Goal: Task Accomplishment & Management: Use online tool/utility

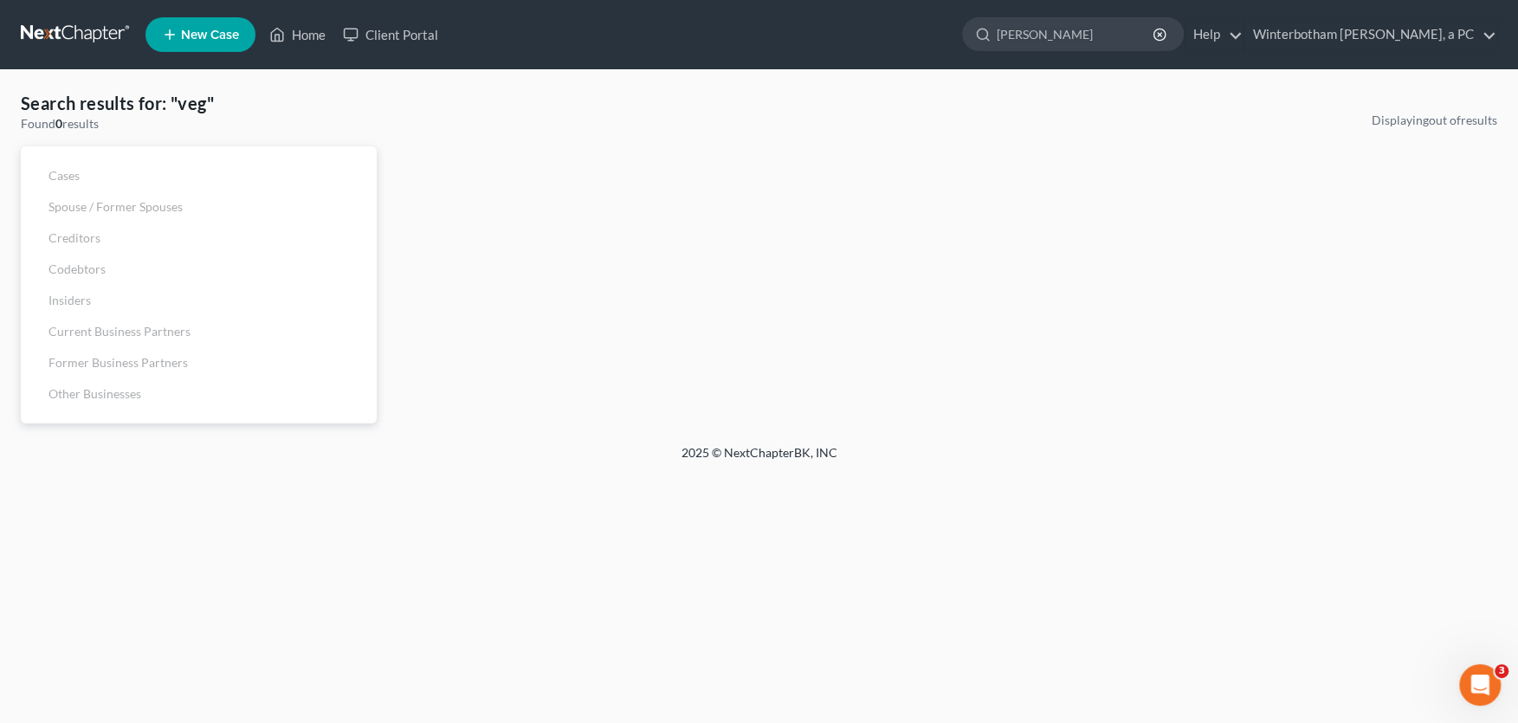
type input "[PERSON_NAME]"
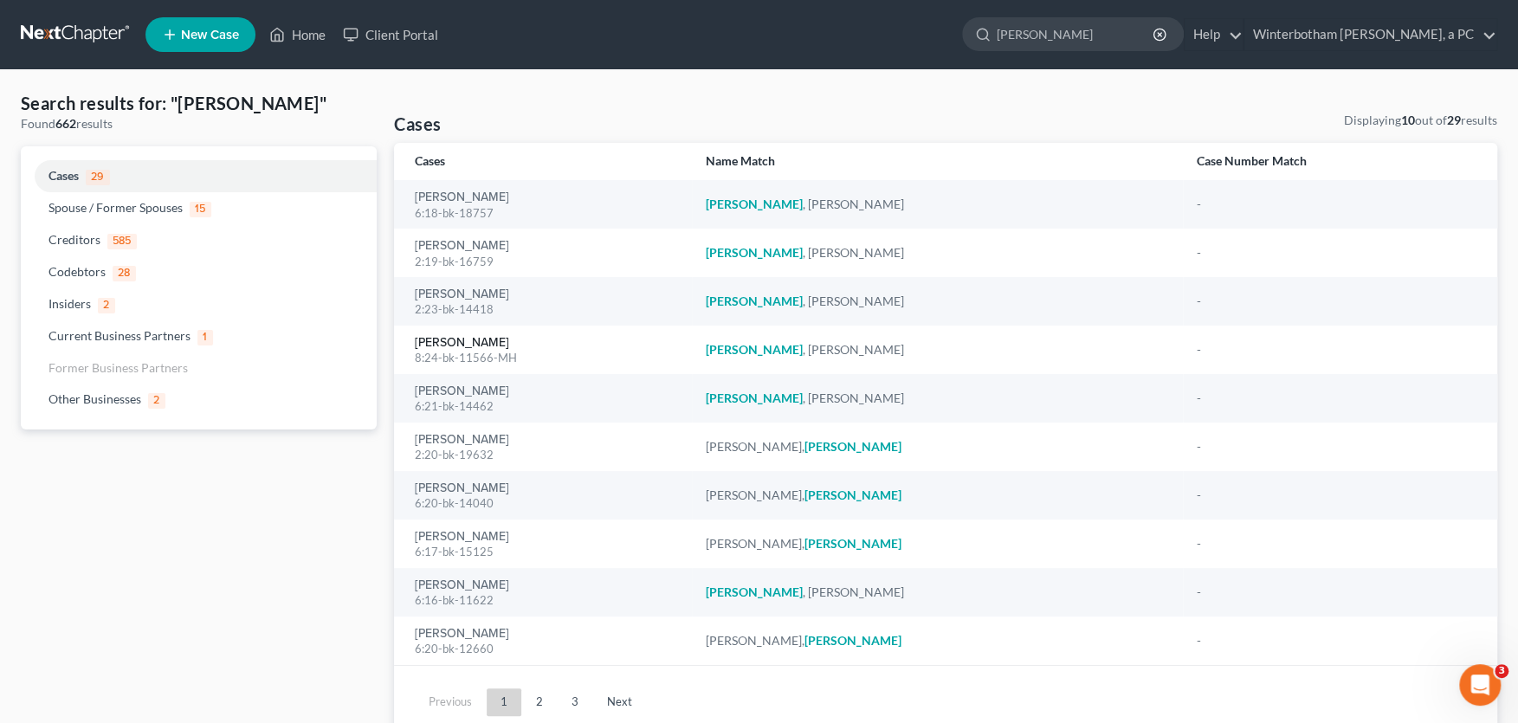
click at [444, 339] on link "[PERSON_NAME]" at bounding box center [462, 343] width 94 height 12
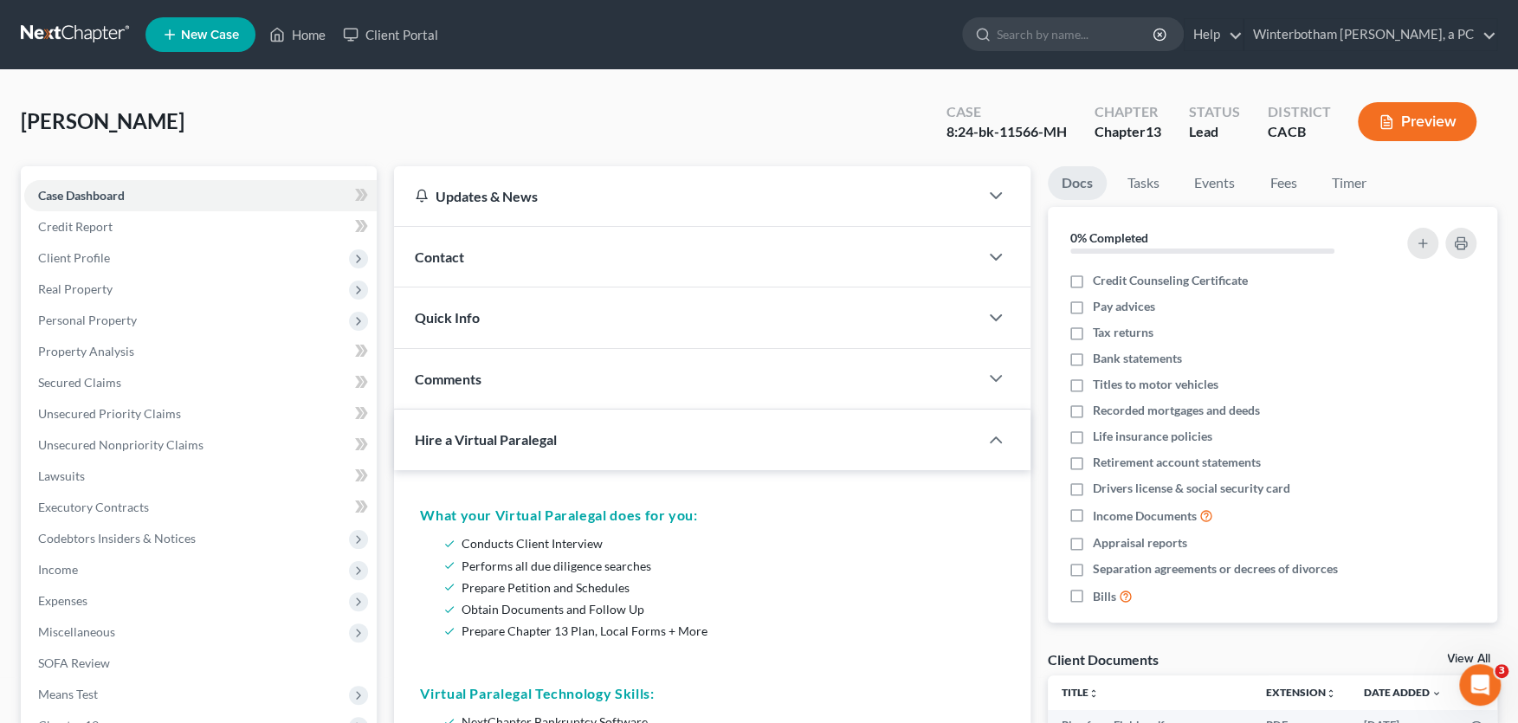
scroll to position [381, 0]
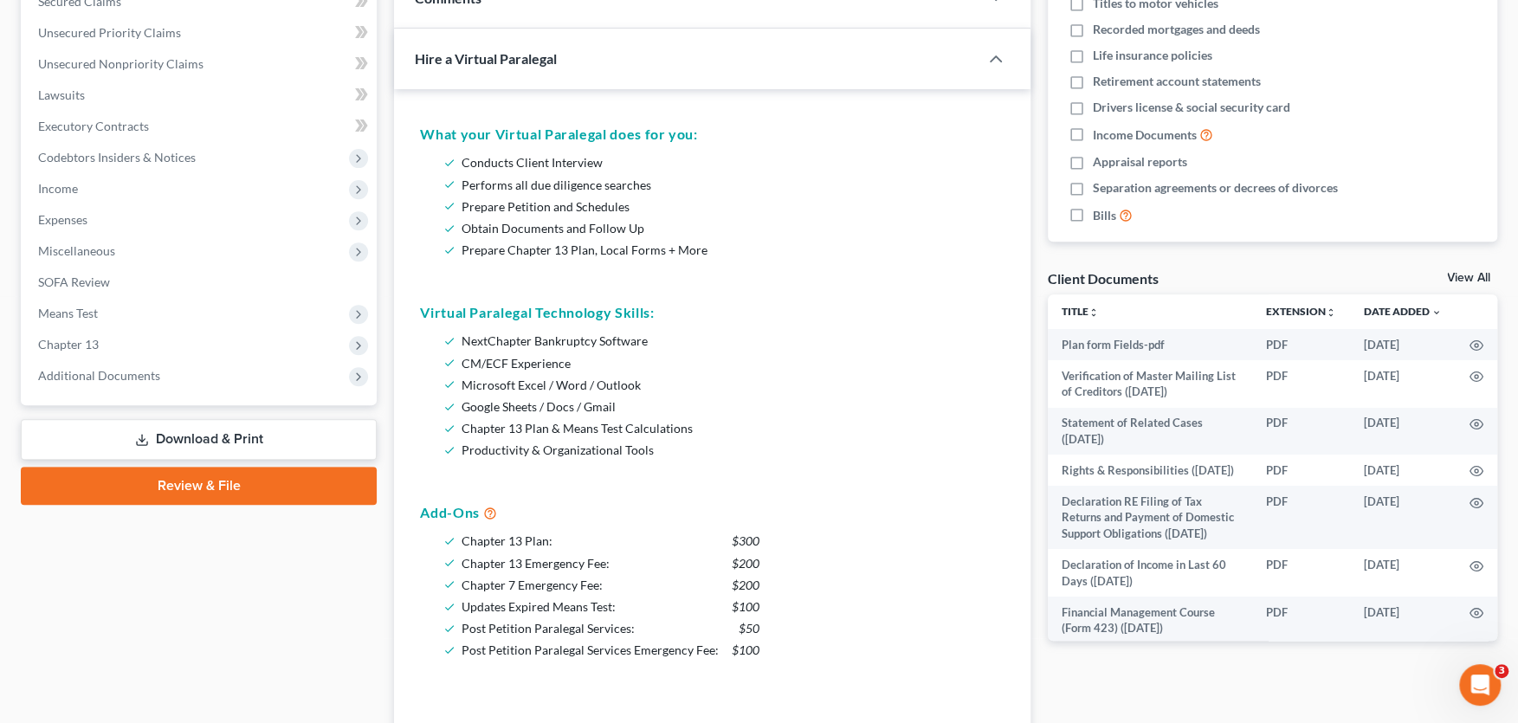
click at [120, 368] on span "Additional Documents" at bounding box center [99, 375] width 122 height 15
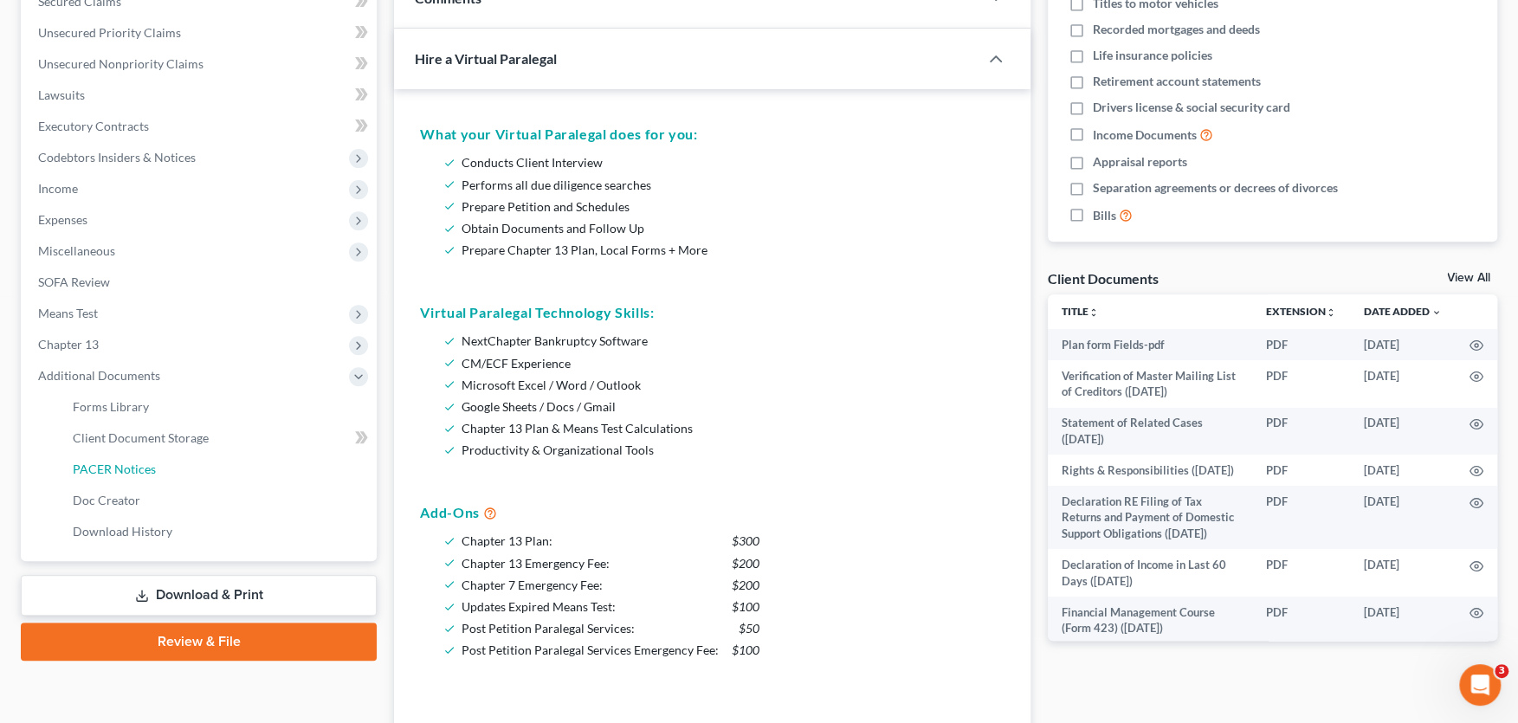
click at [124, 463] on span "PACER Notices" at bounding box center [114, 469] width 83 height 15
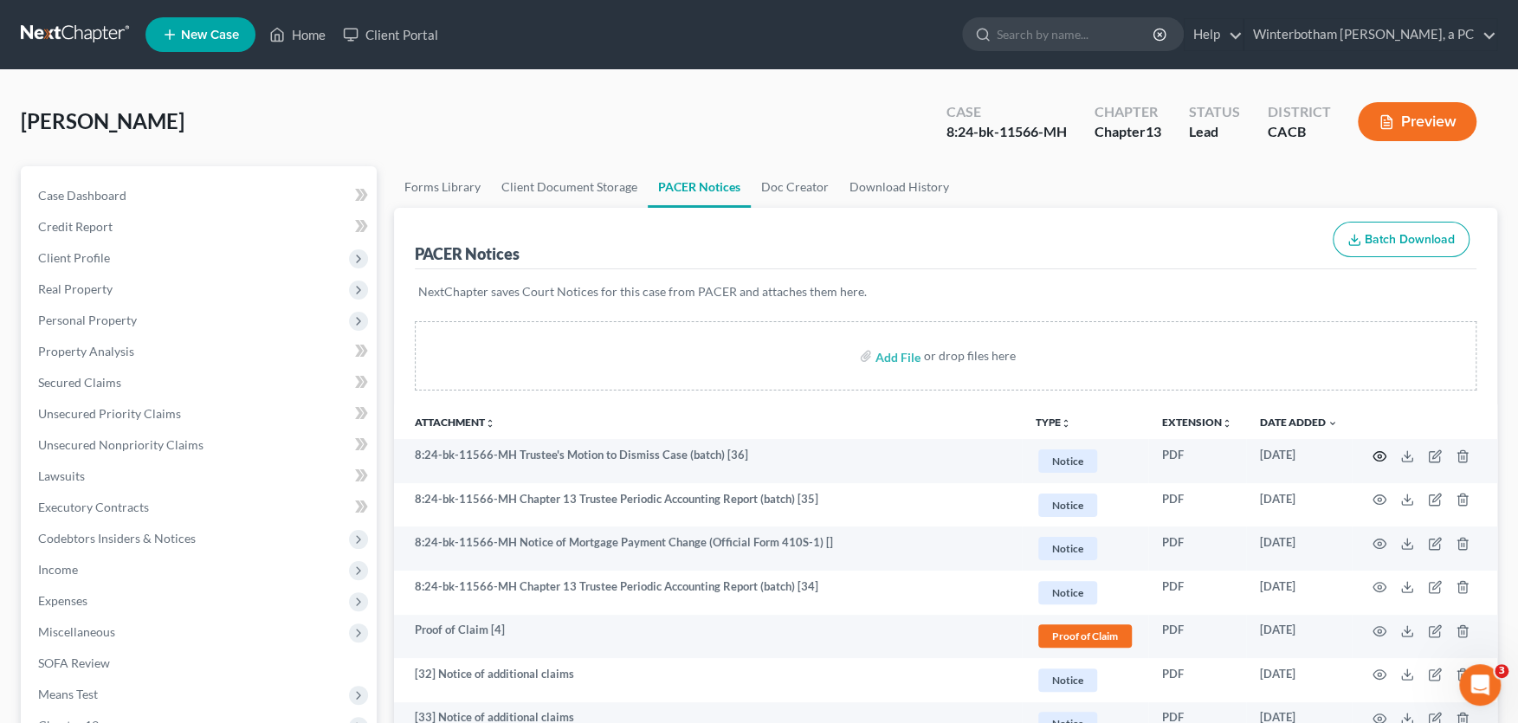
click at [1381, 452] on icon "button" at bounding box center [1380, 457] width 14 height 14
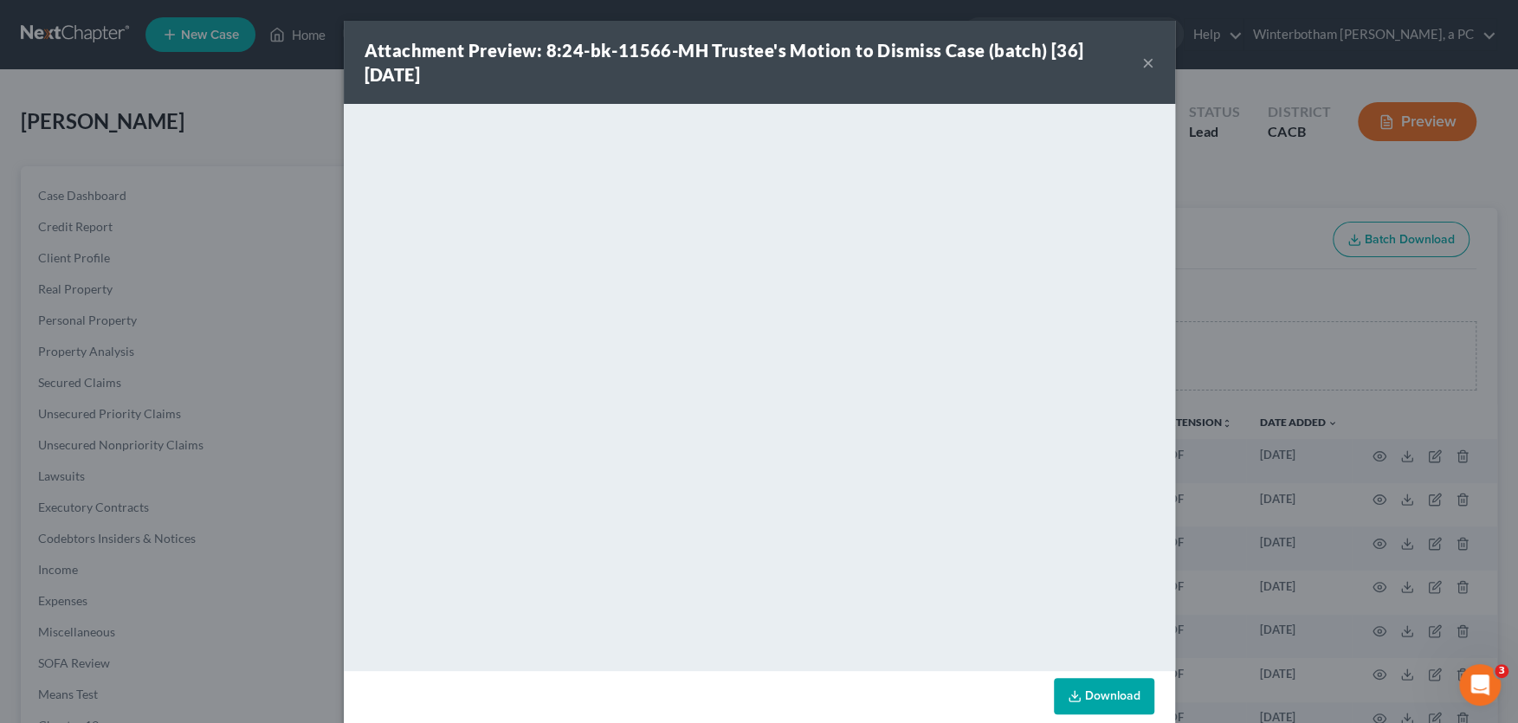
click at [1144, 61] on button "×" at bounding box center [1148, 62] width 12 height 21
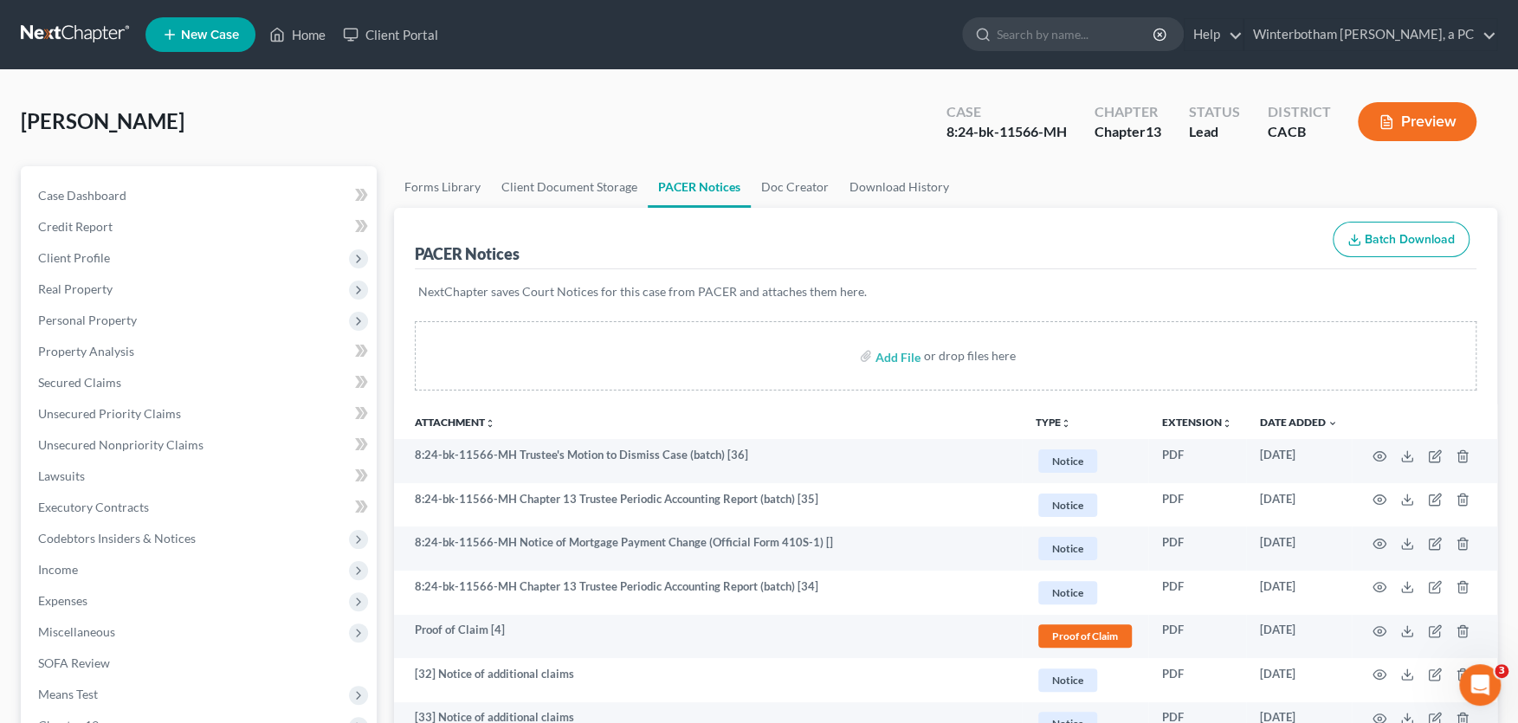
click at [1052, 34] on input "search" at bounding box center [1076, 34] width 159 height 32
type input "d"
type input "[PERSON_NAME]"
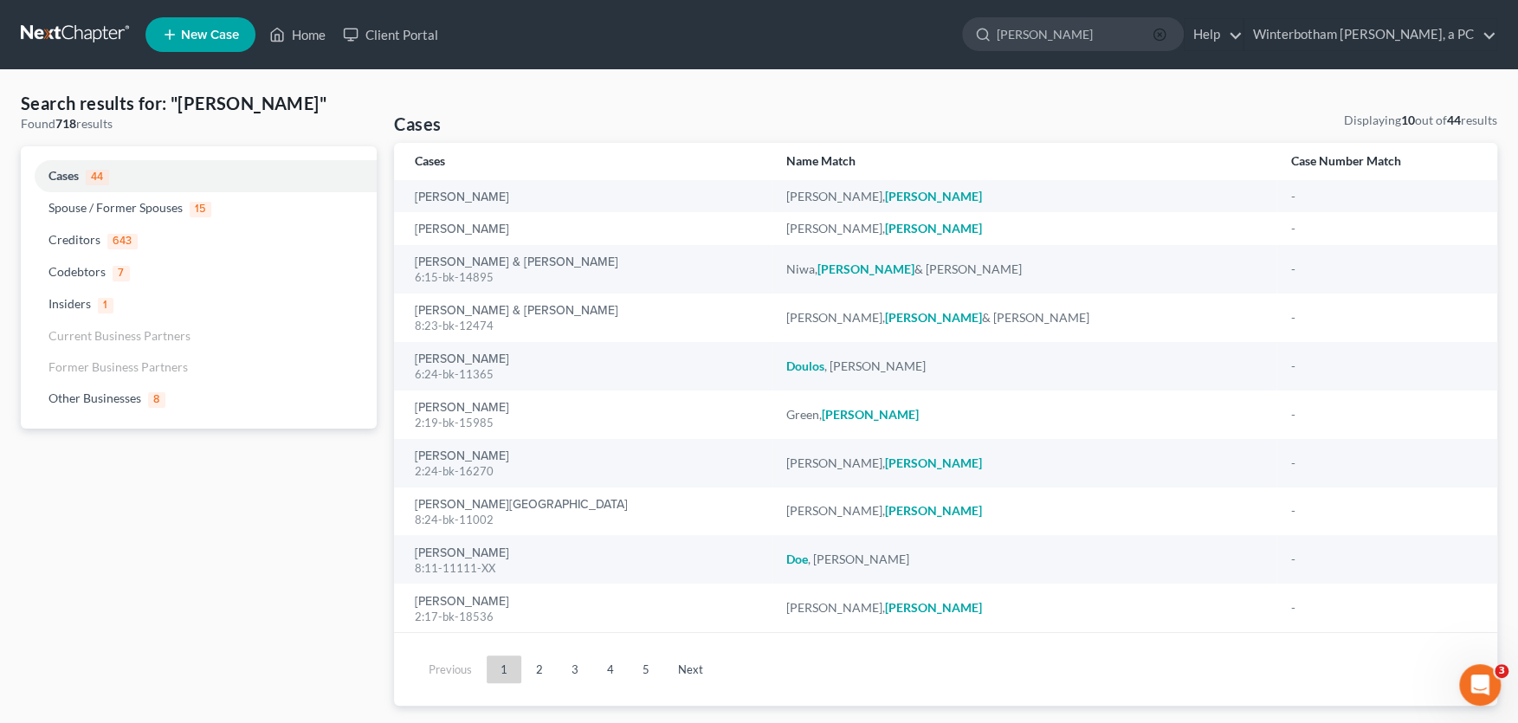
click at [1167, 35] on icon "button" at bounding box center [1160, 35] width 14 height 14
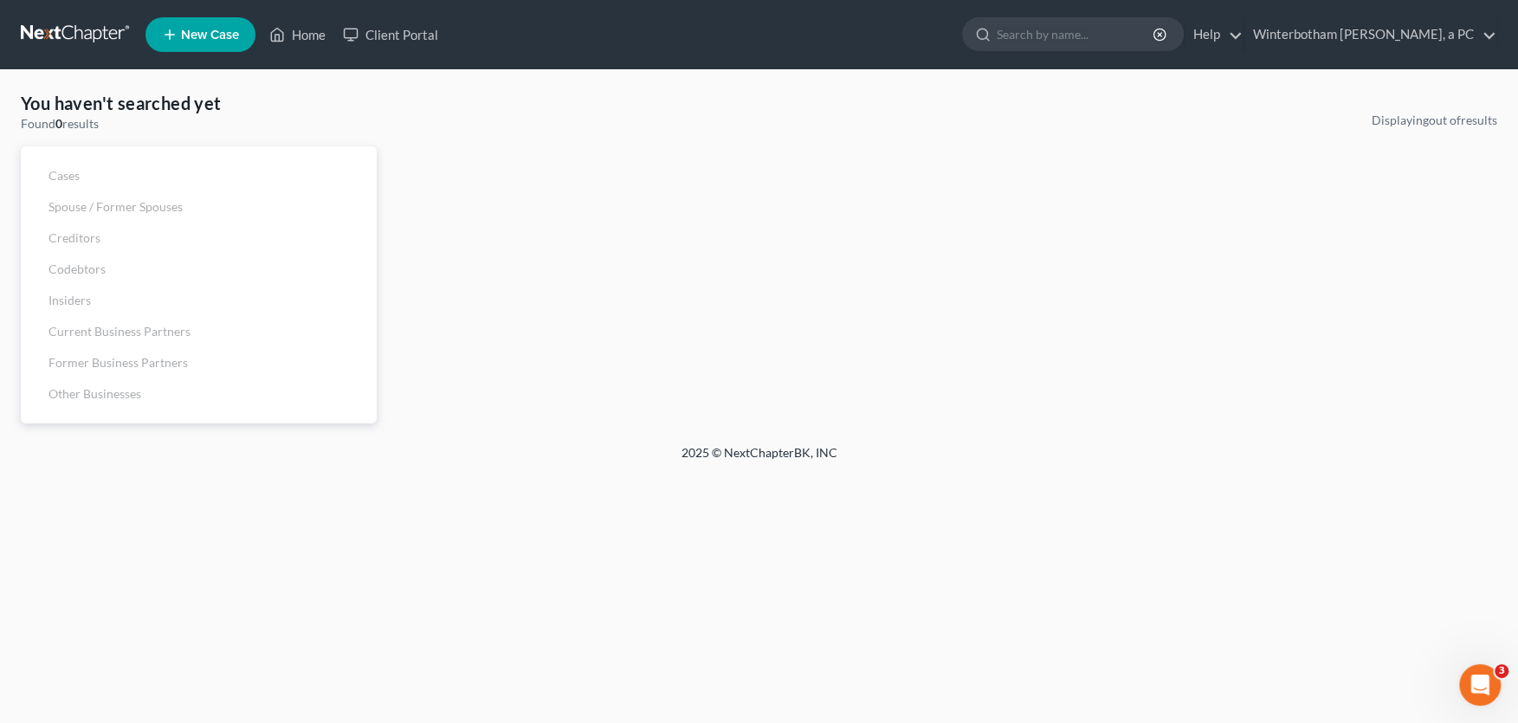
click at [1089, 39] on input "search" at bounding box center [1076, 34] width 159 height 32
type input "senior"
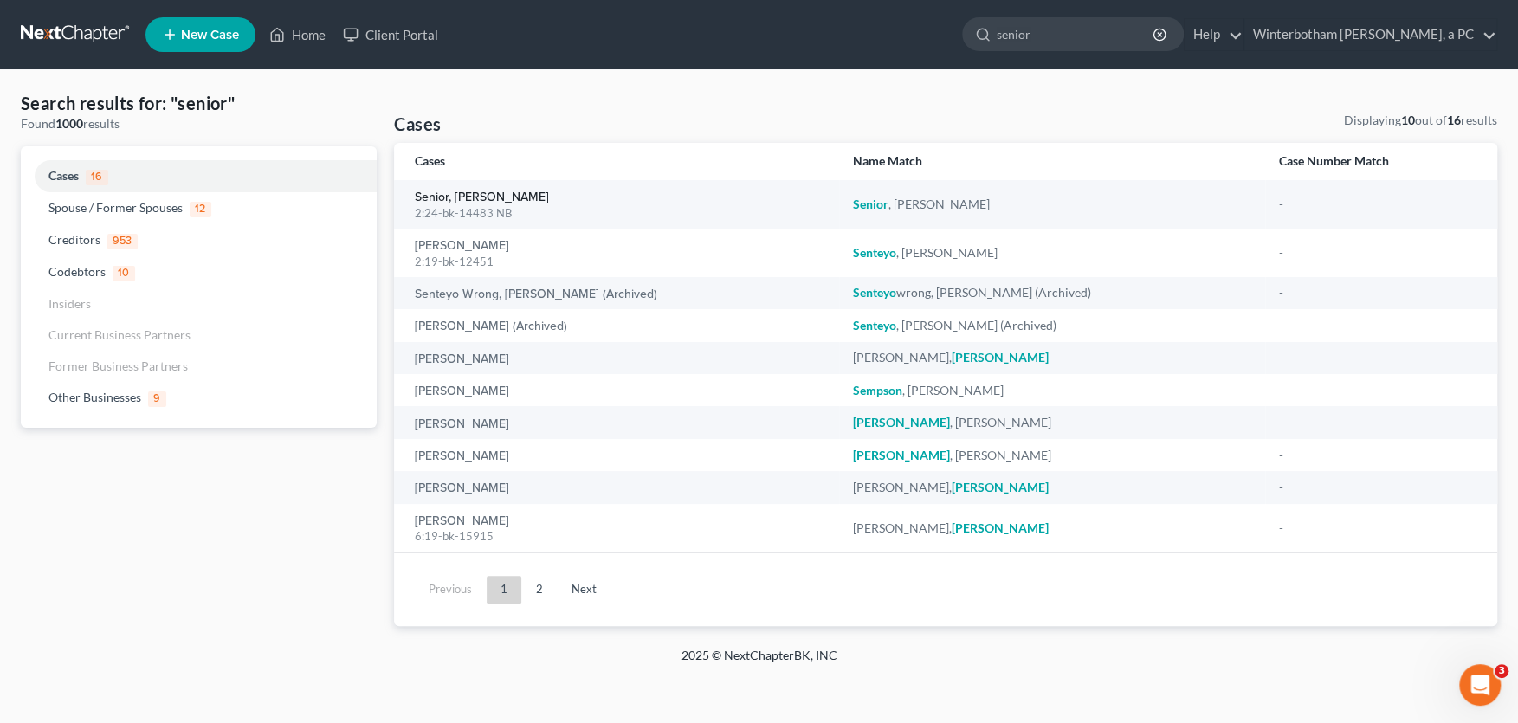
click at [436, 204] on link "Senior, [PERSON_NAME]" at bounding box center [482, 197] width 134 height 12
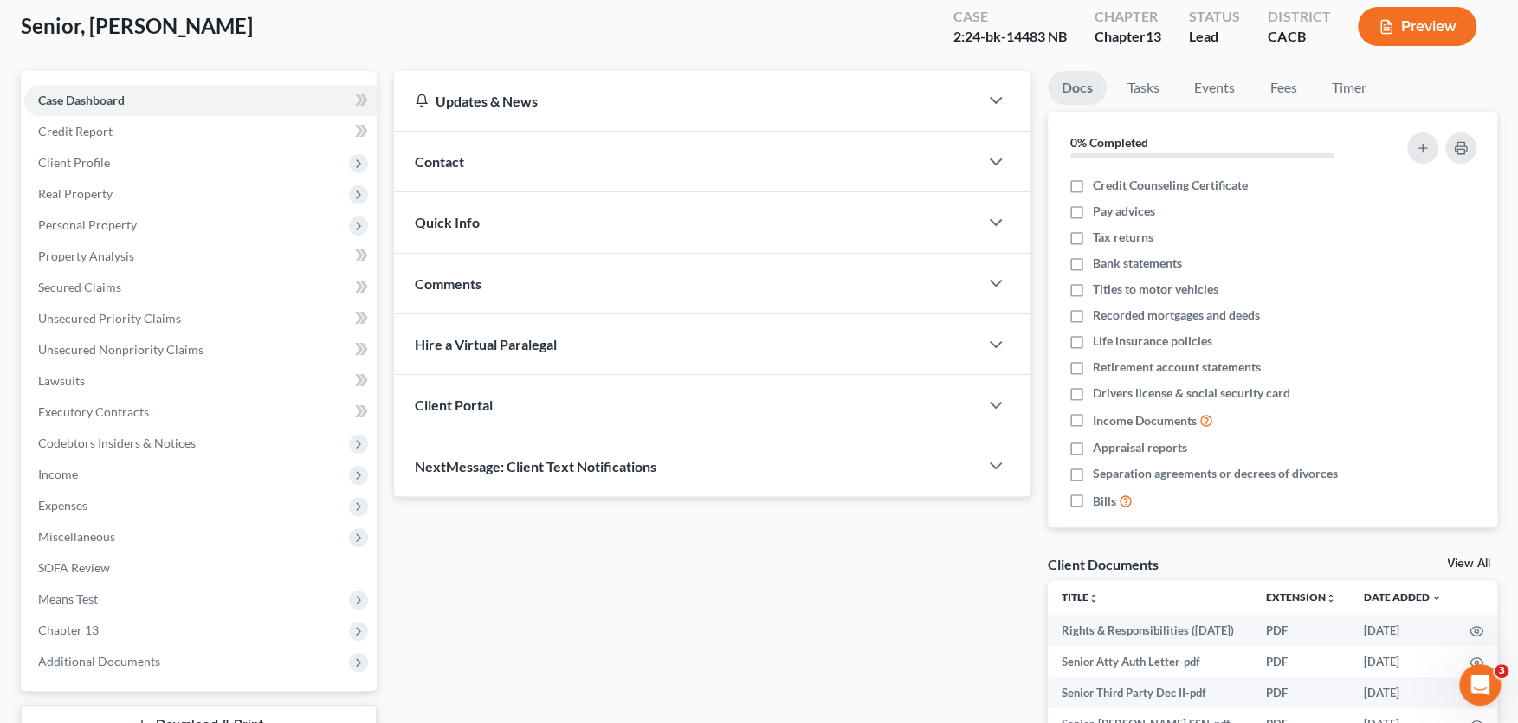
scroll to position [267, 0]
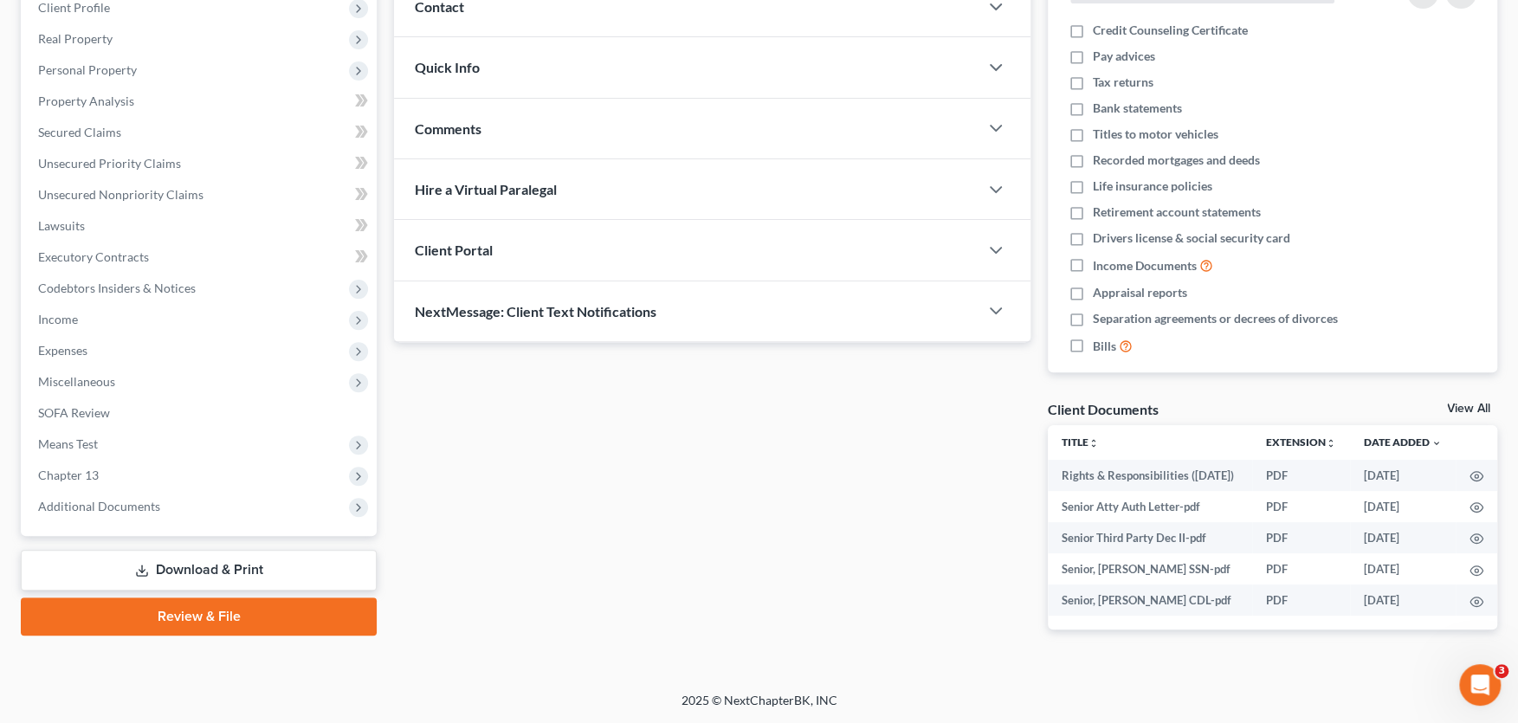
click at [124, 499] on span "Additional Documents" at bounding box center [99, 506] width 122 height 15
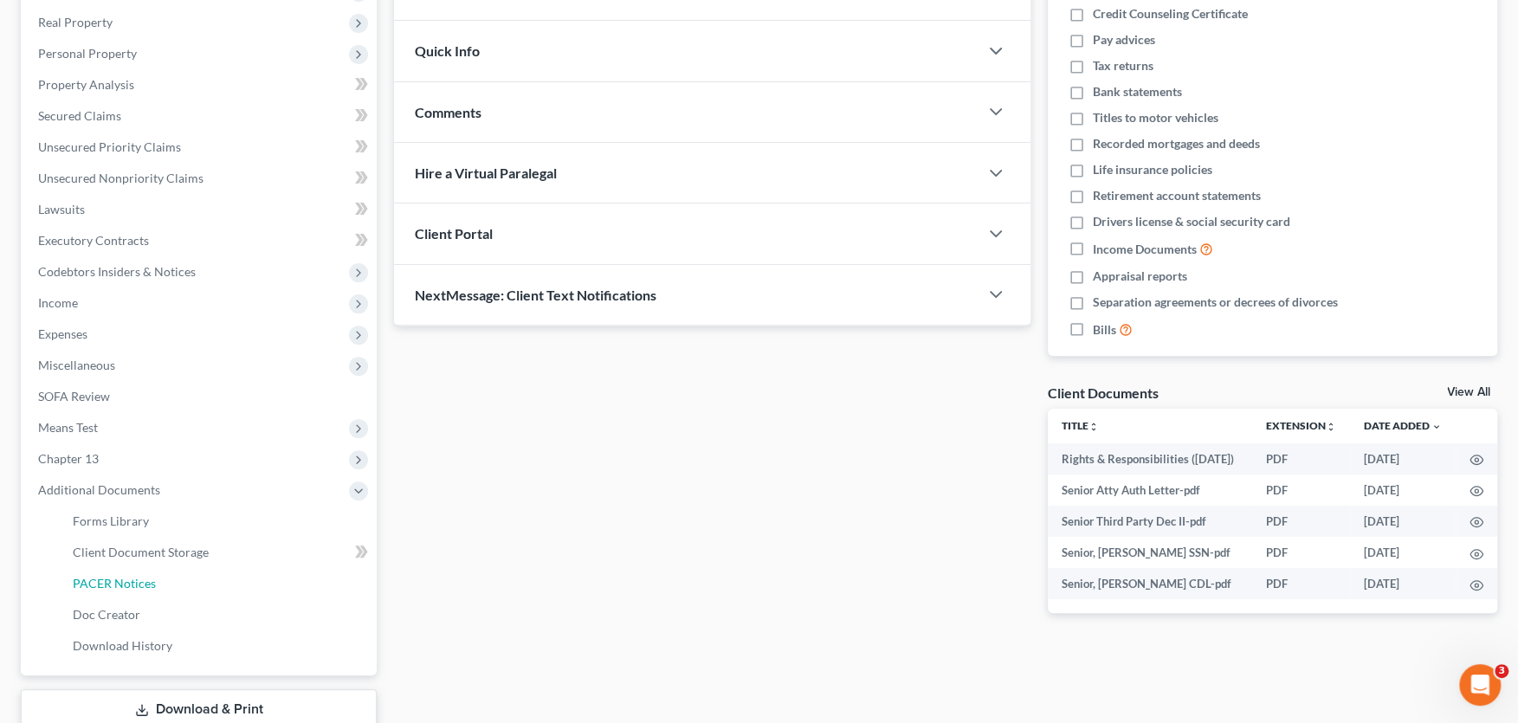
click at [122, 581] on span "PACER Notices" at bounding box center [114, 583] width 83 height 15
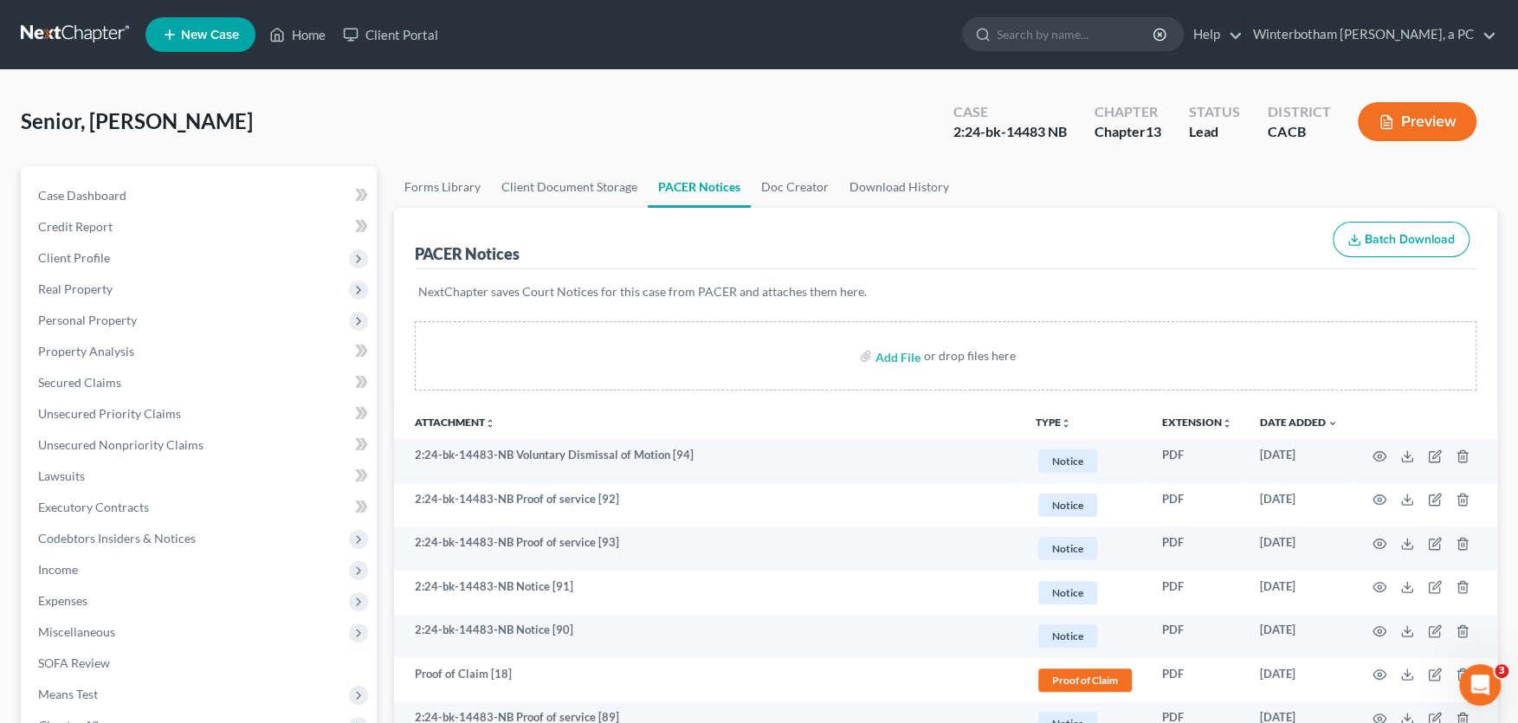
click at [61, 29] on link at bounding box center [76, 34] width 111 height 31
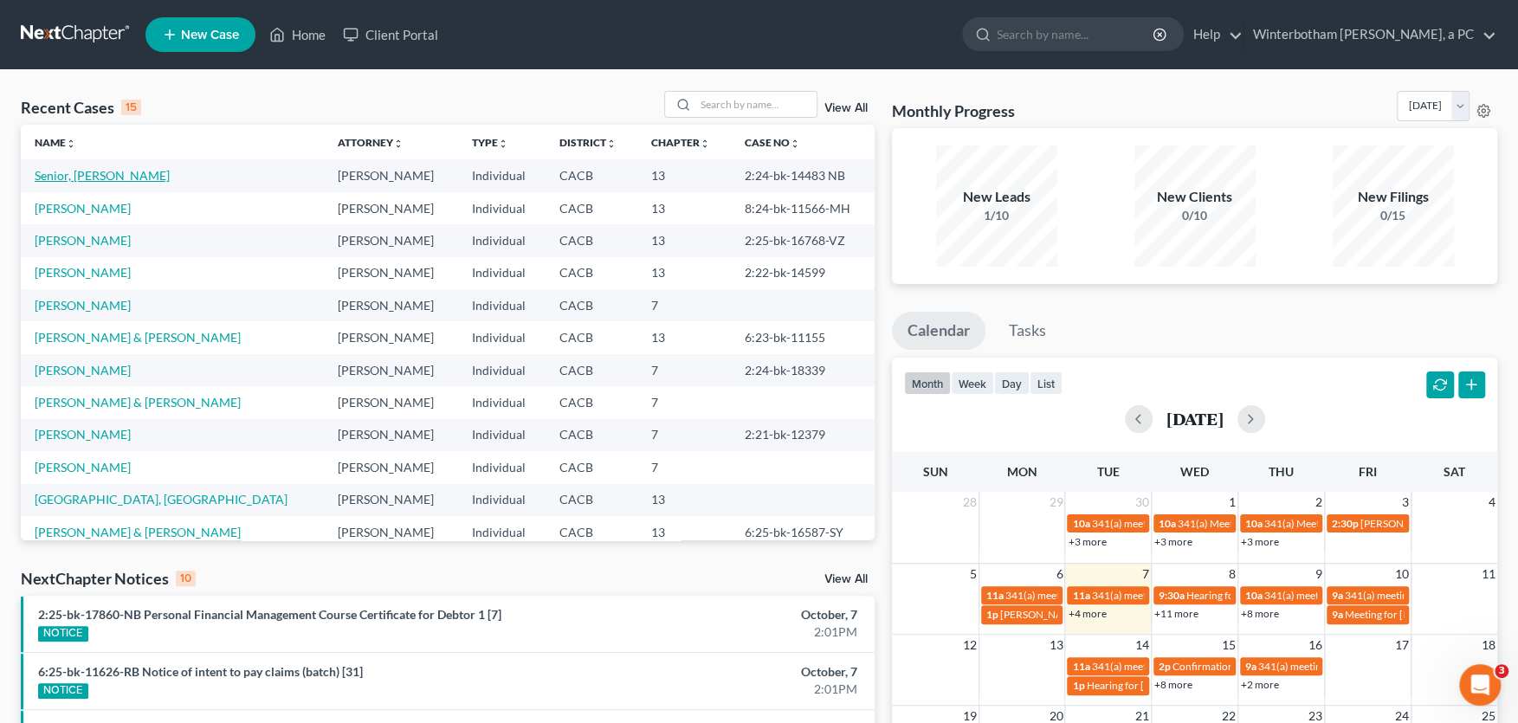
click at [67, 171] on link "Senior, [PERSON_NAME]" at bounding box center [102, 175] width 135 height 15
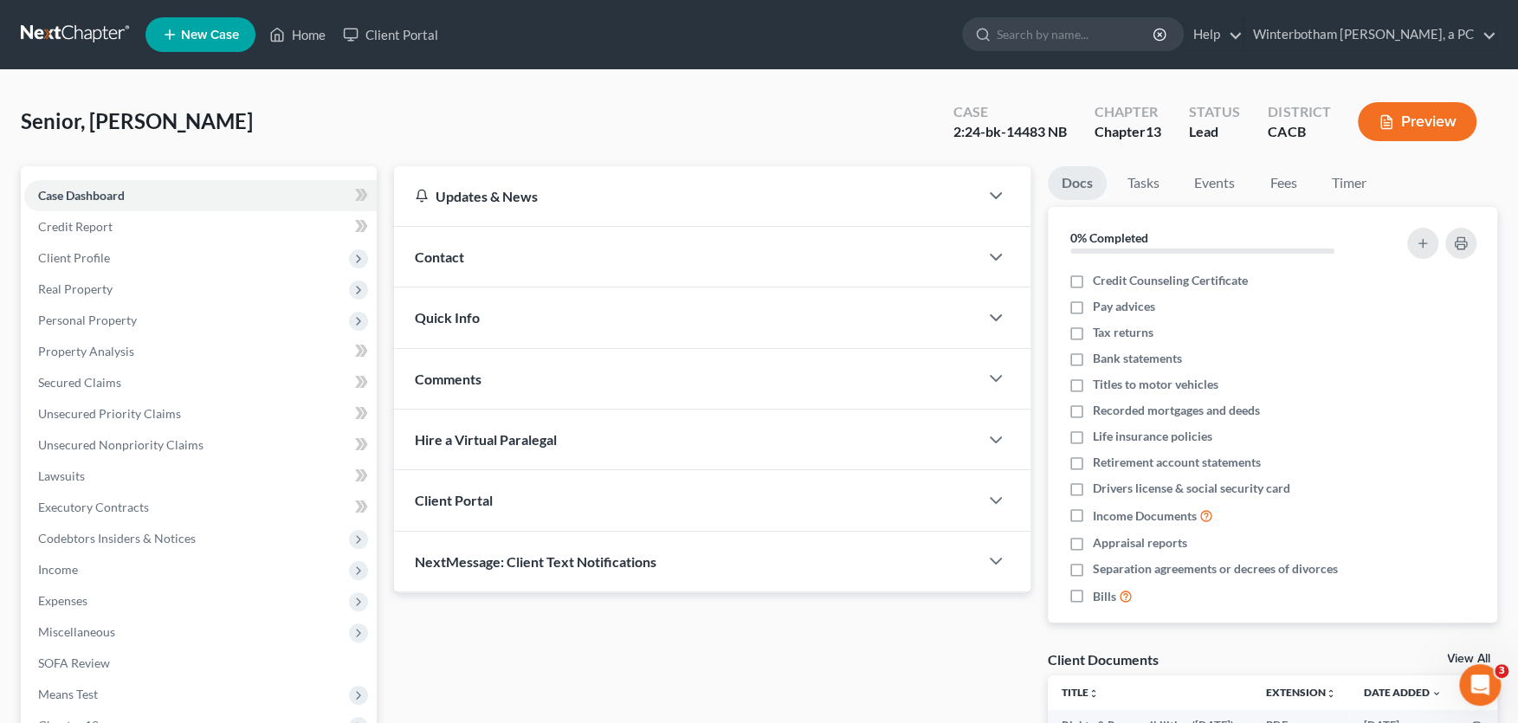
click at [49, 24] on link at bounding box center [76, 34] width 111 height 31
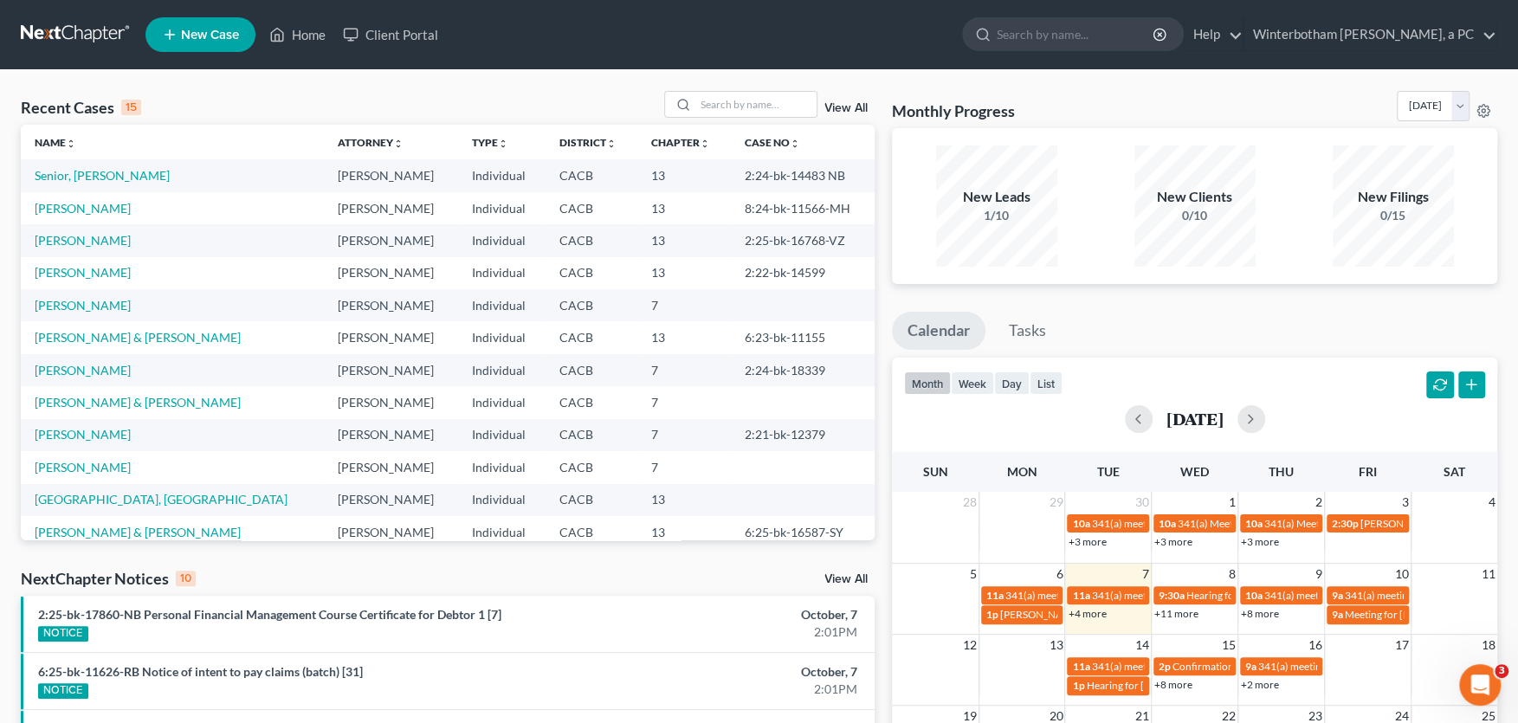
click at [844, 577] on link "View All" at bounding box center [846, 579] width 43 height 12
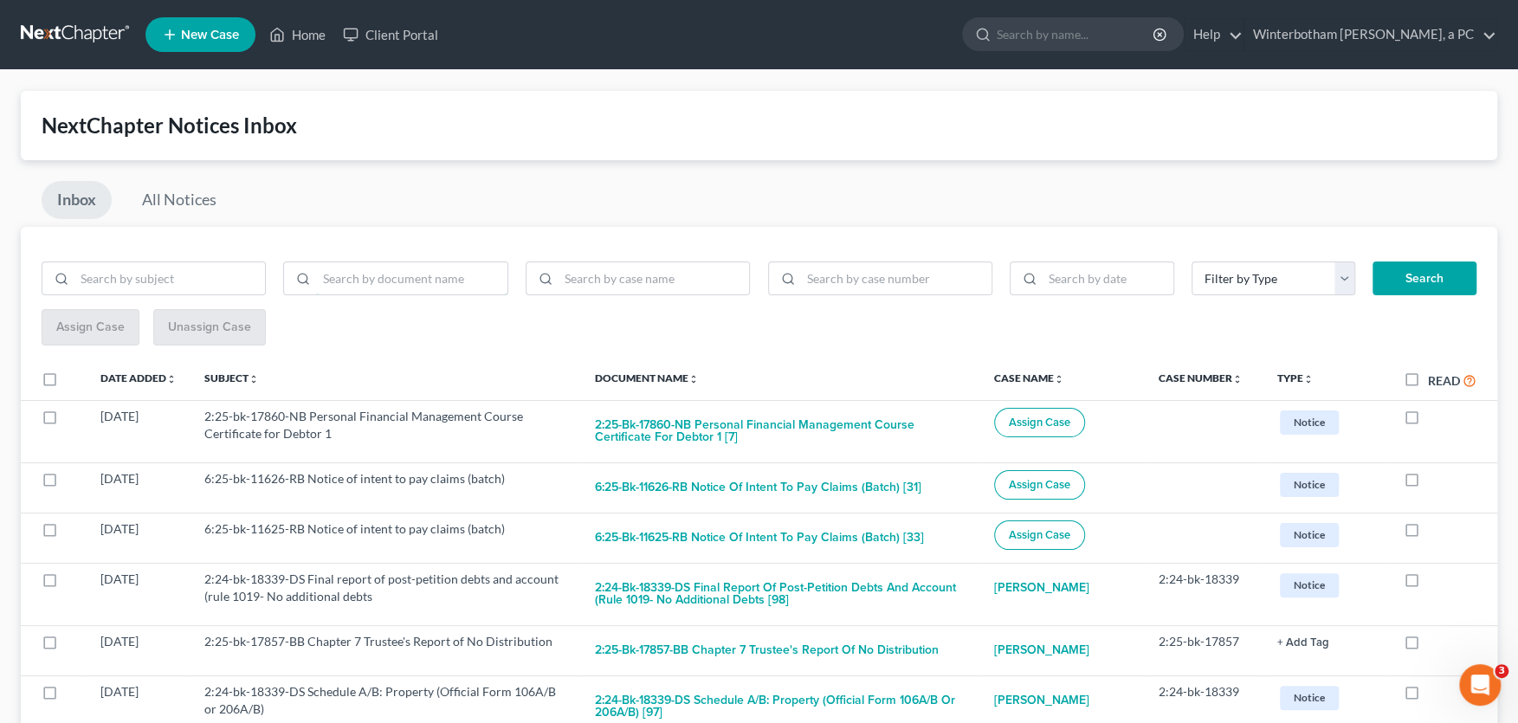
click at [377, 282] on input "search" at bounding box center [411, 278] width 191 height 33
type input "Dismiss"
click at [1373, 262] on button "Search" at bounding box center [1425, 279] width 104 height 35
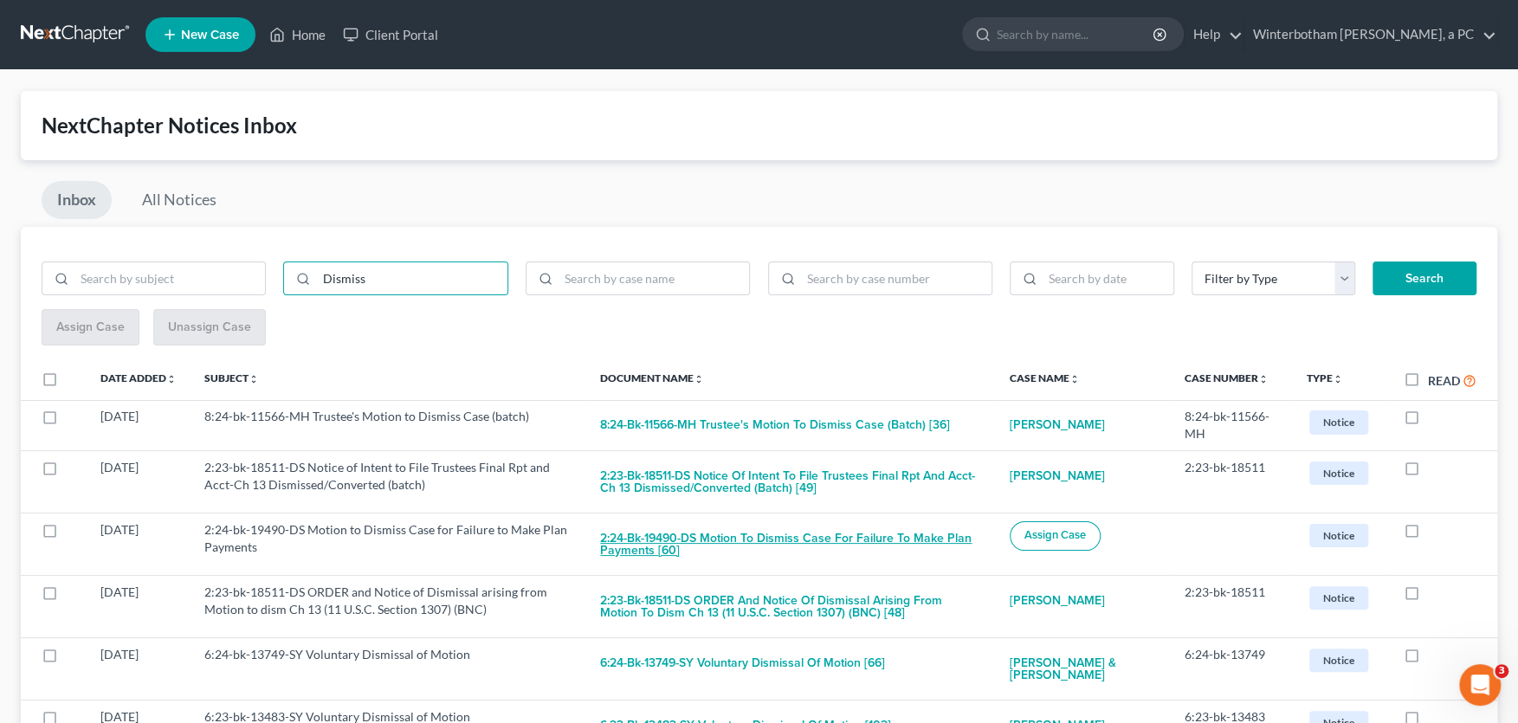
click at [644, 543] on button "2:24-bk-19490-DS Motion to Dismiss Case for Failure to Make Plan Payments [60]" at bounding box center [790, 544] width 381 height 47
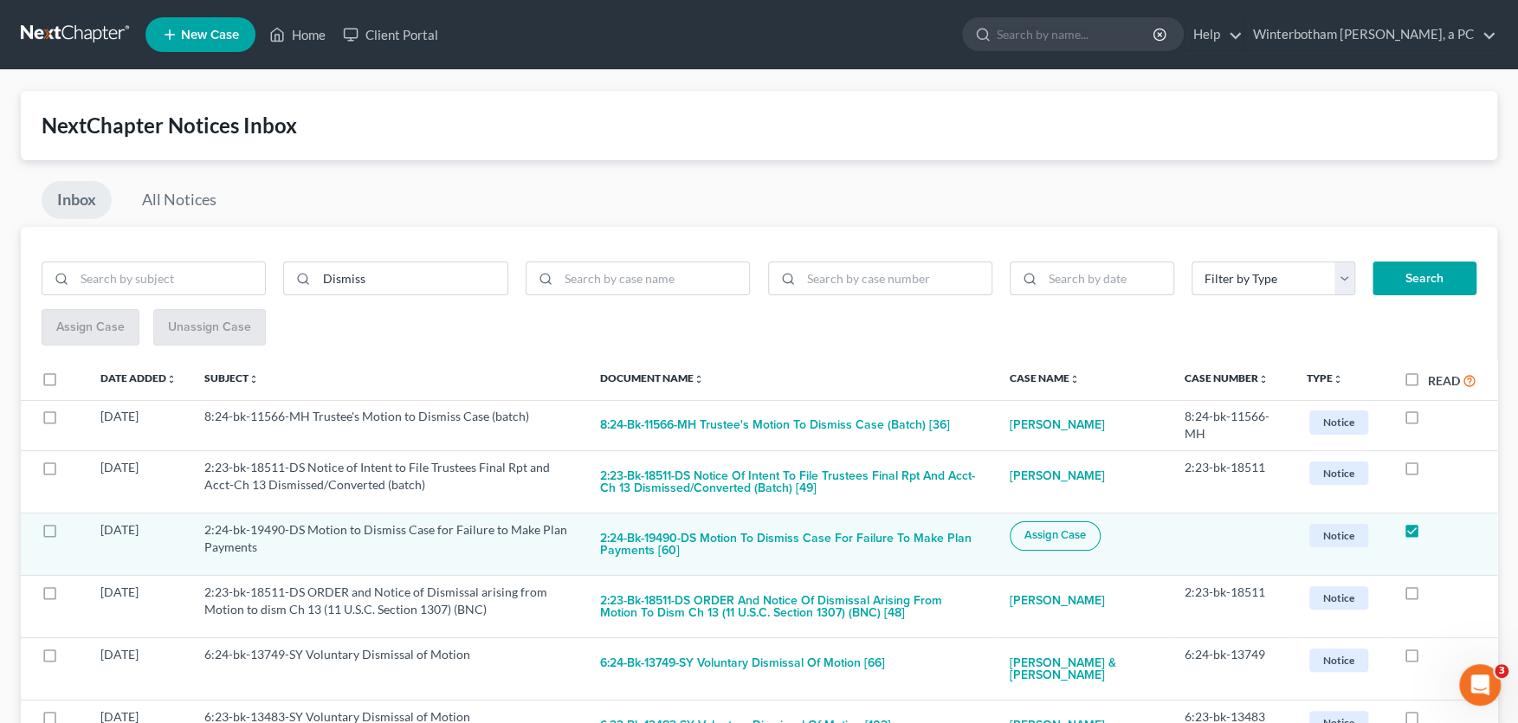
checkbox input "true"
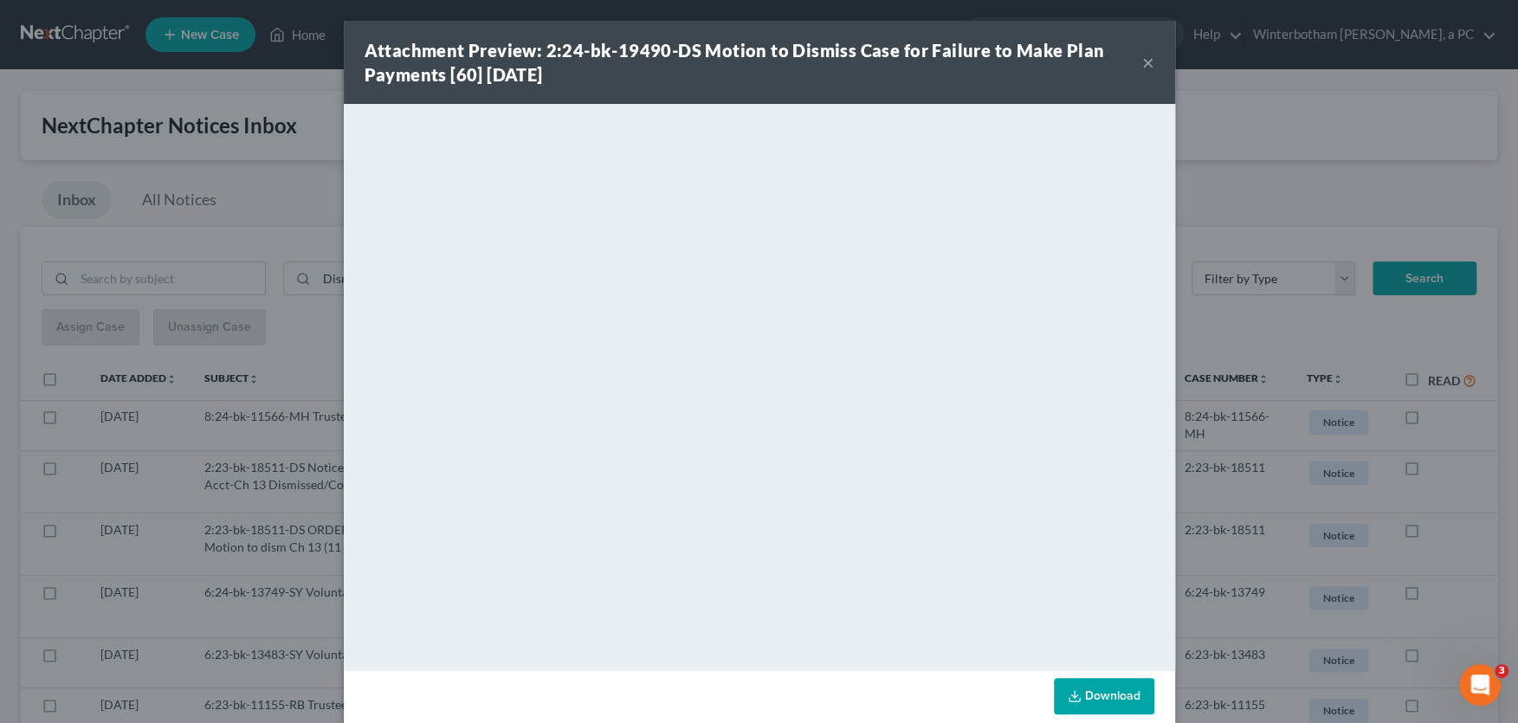
click at [1149, 68] on button "×" at bounding box center [1148, 62] width 12 height 21
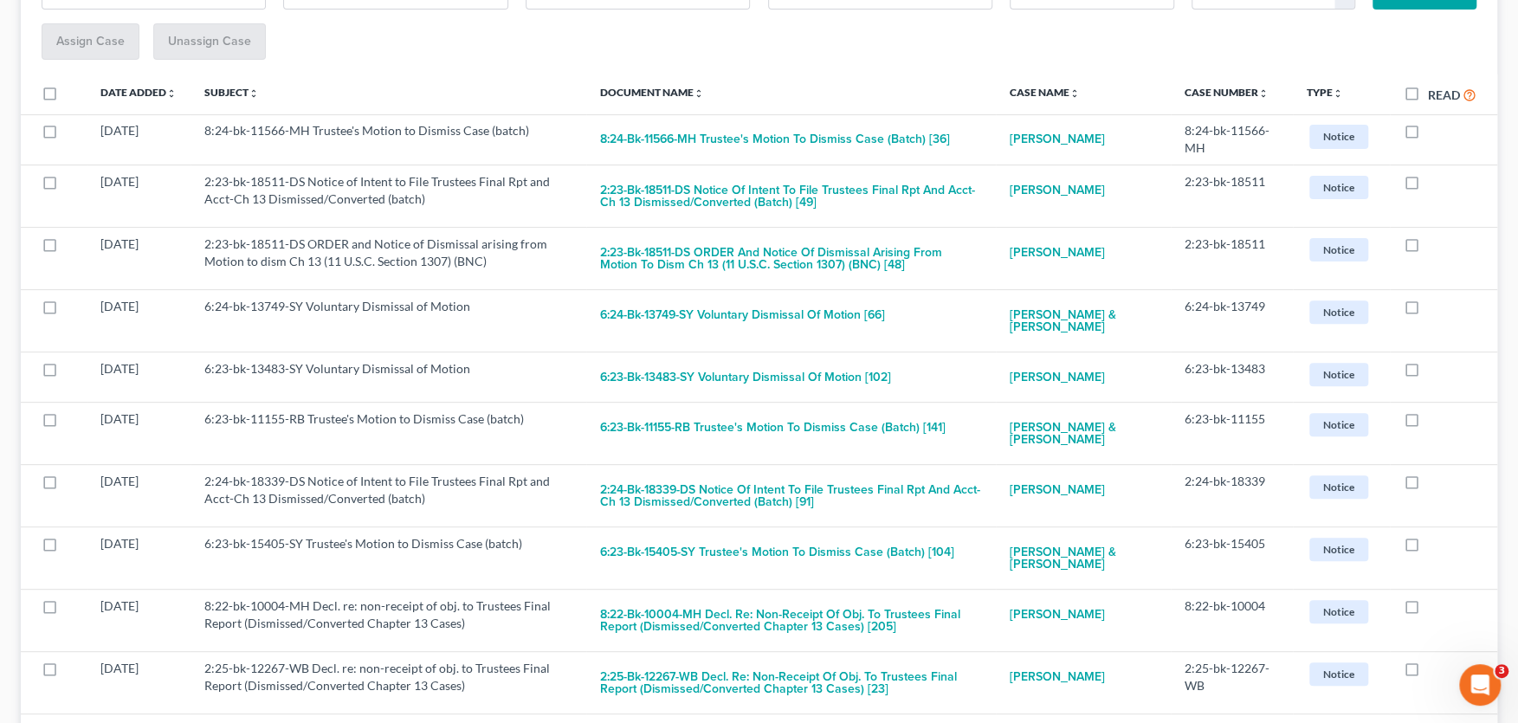
scroll to position [667, 0]
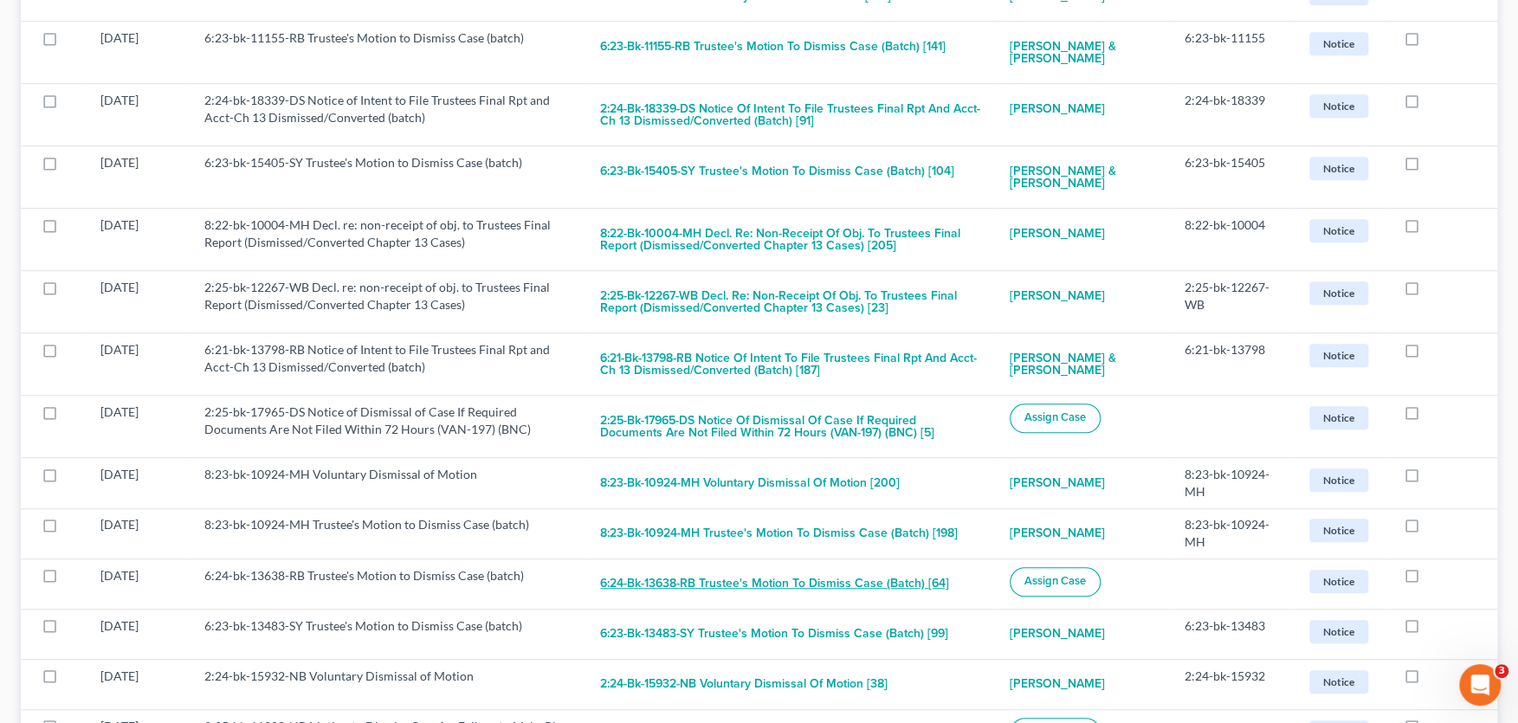
click at [773, 589] on button "6:24-bk-13638-RB Trustee's Motion to Dismiss Case (batch) [64]" at bounding box center [774, 584] width 349 height 35
checkbox input "true"
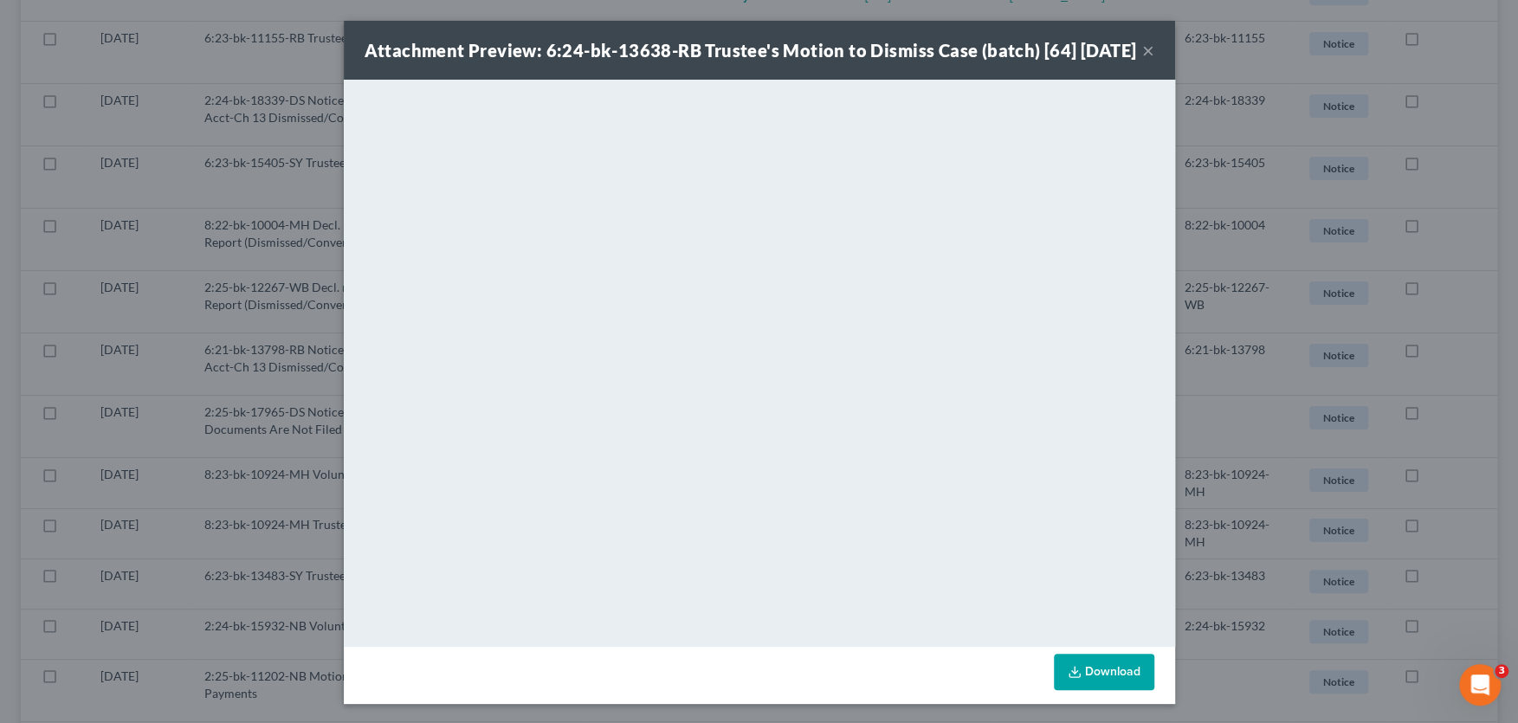
click at [1150, 61] on button "×" at bounding box center [1148, 50] width 12 height 21
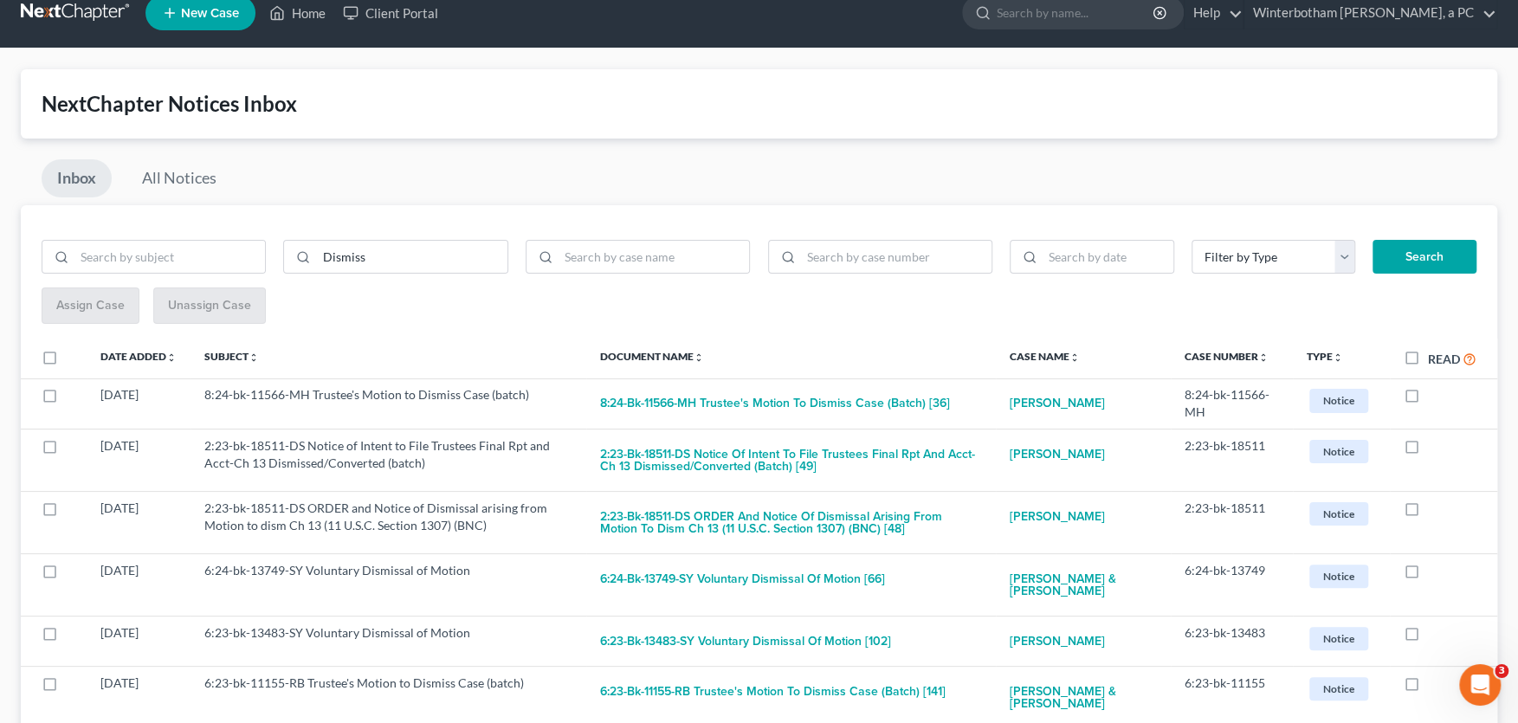
scroll to position [0, 0]
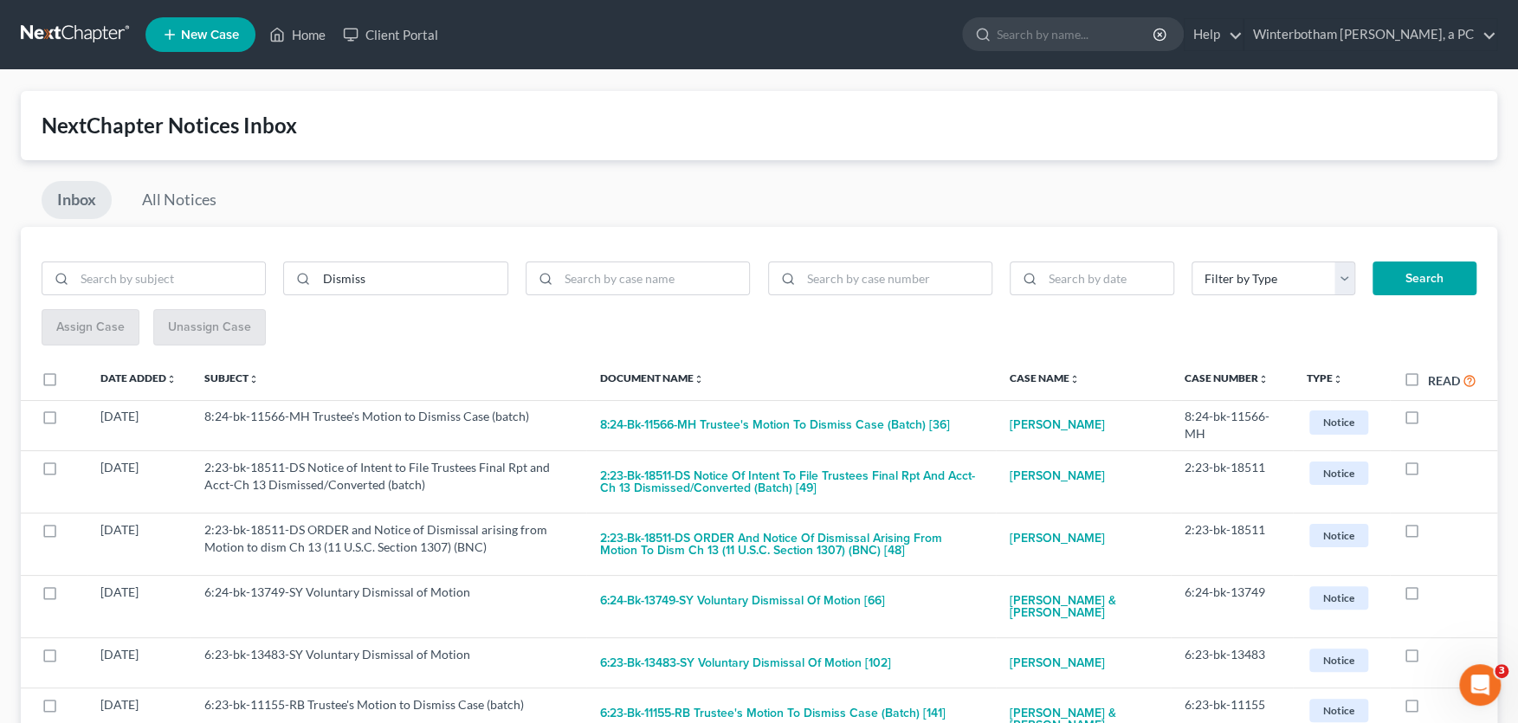
drag, startPoint x: 1052, startPoint y: 31, endPoint x: 1175, endPoint y: 29, distance: 123.0
click at [1052, 34] on input "search" at bounding box center [1076, 34] width 159 height 32
drag, startPoint x: 399, startPoint y: 288, endPoint x: 492, endPoint y: 301, distance: 93.6
click at [405, 288] on input "Dismiss" at bounding box center [411, 278] width 191 height 33
type input "D"
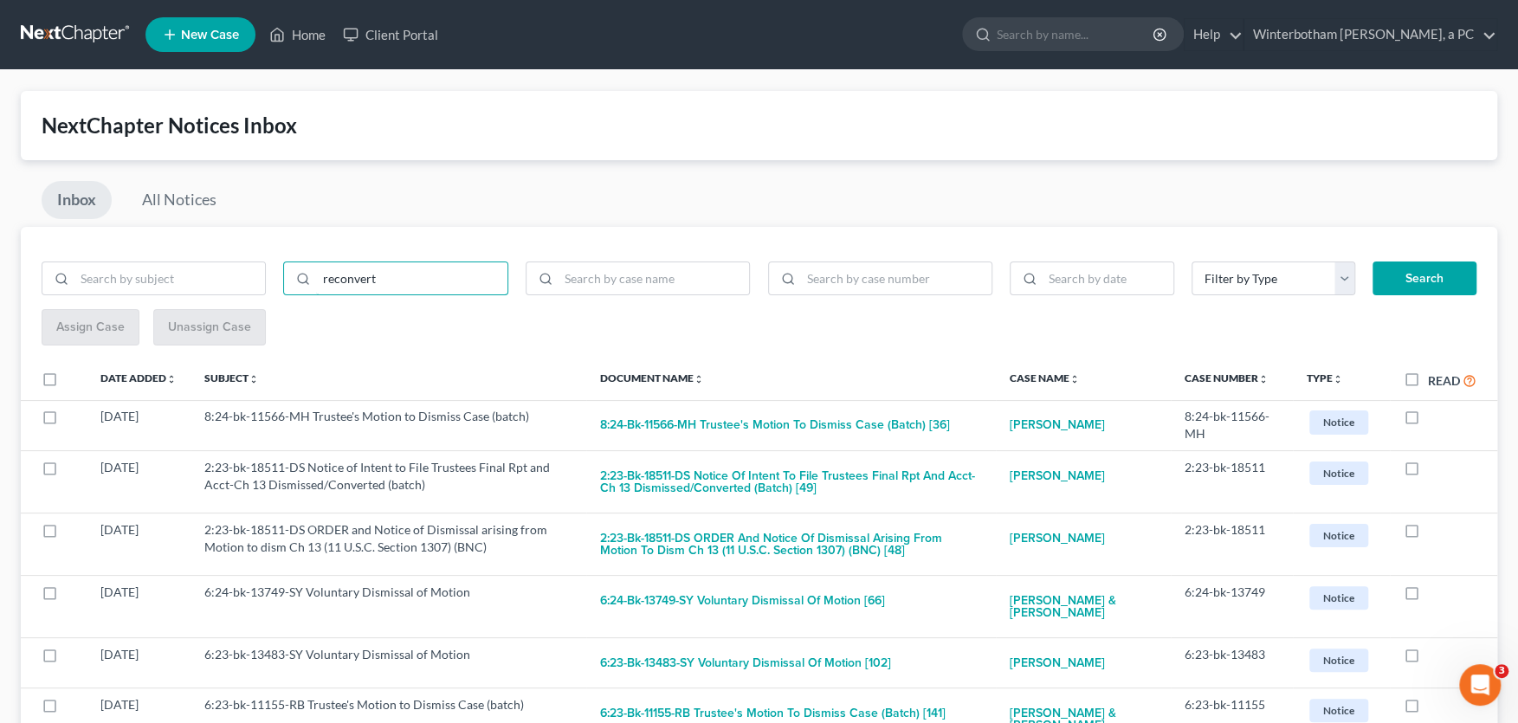
click at [1373, 262] on button "Search" at bounding box center [1425, 279] width 104 height 35
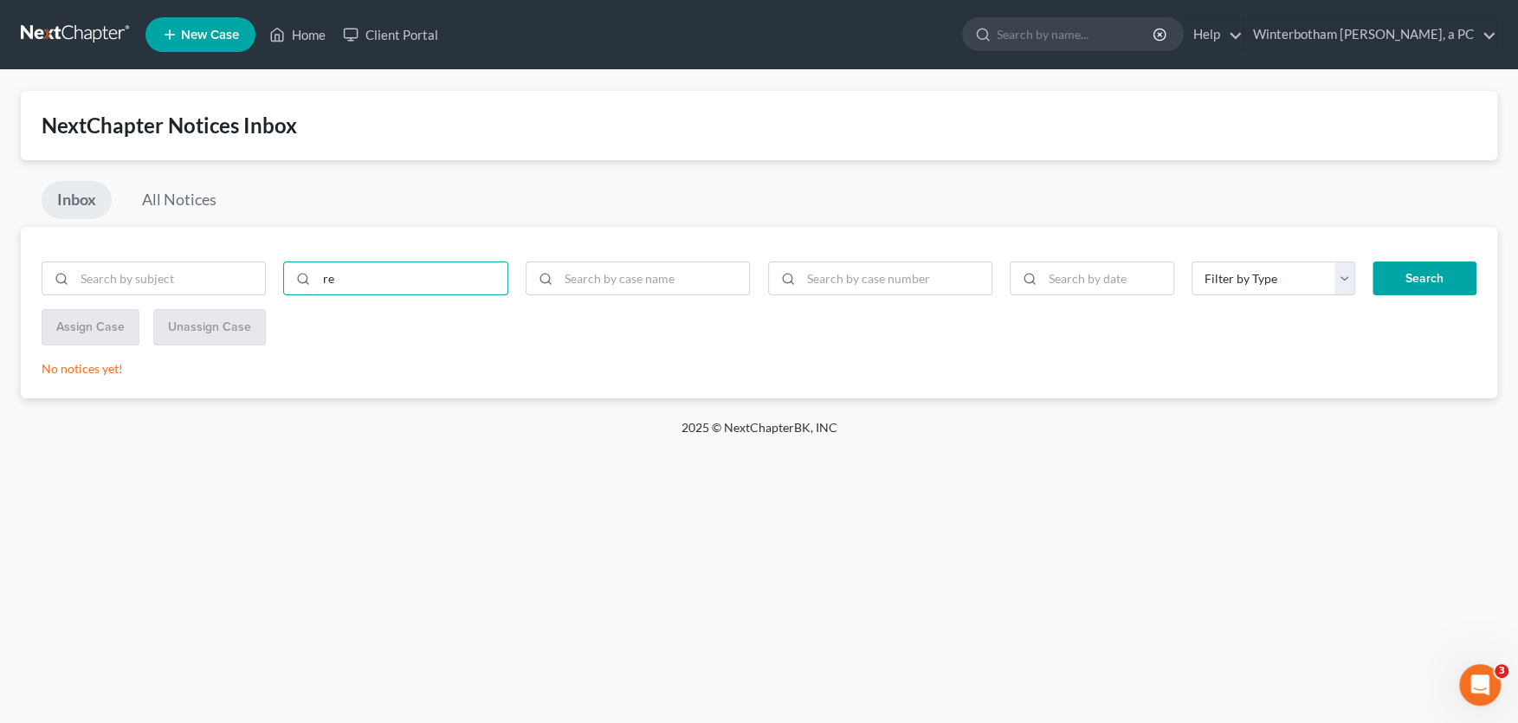
type input "r"
type input "convert"
click at [1373, 262] on button "Search" at bounding box center [1425, 279] width 104 height 35
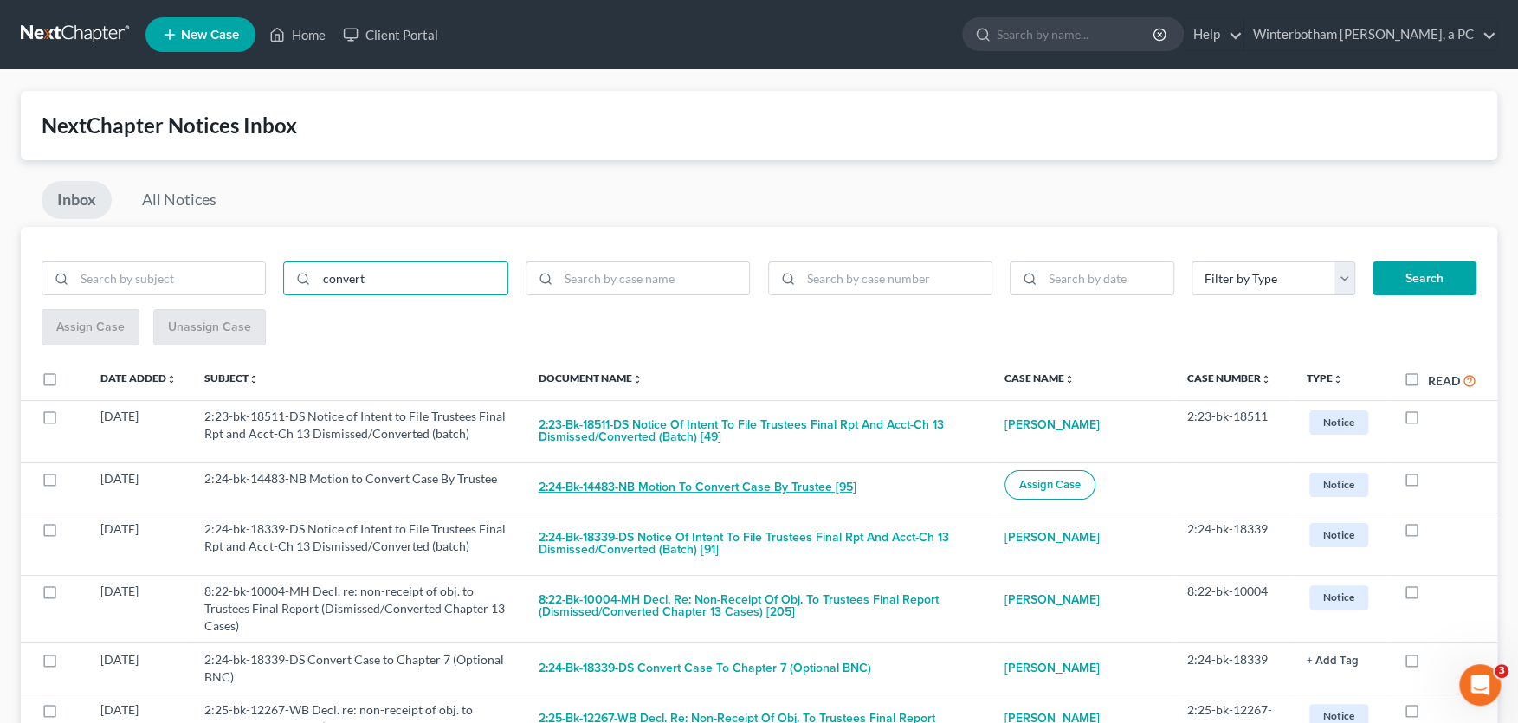
click at [672, 491] on button "2:24-bk-14483-NB Motion to Convert Case By Trustee [95]" at bounding box center [698, 487] width 318 height 35
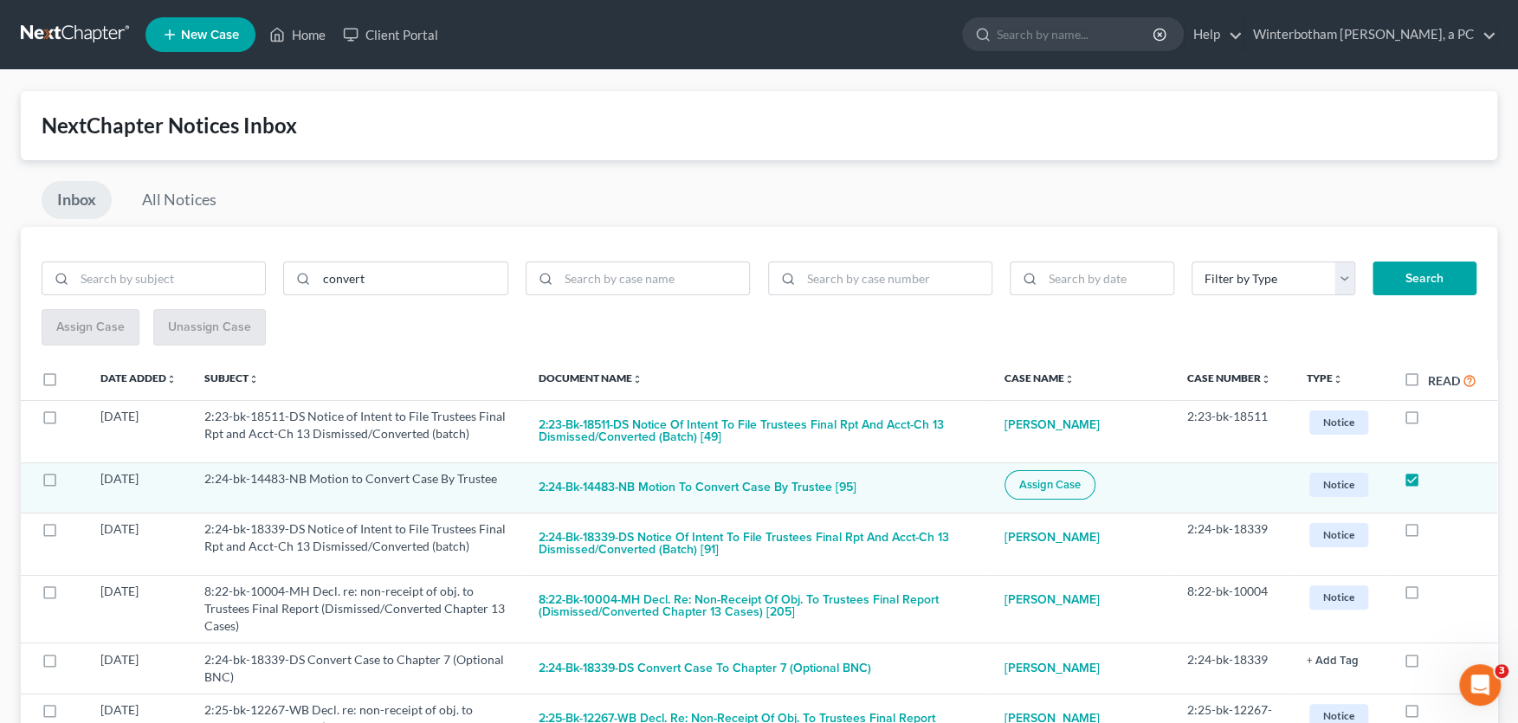
checkbox input "true"
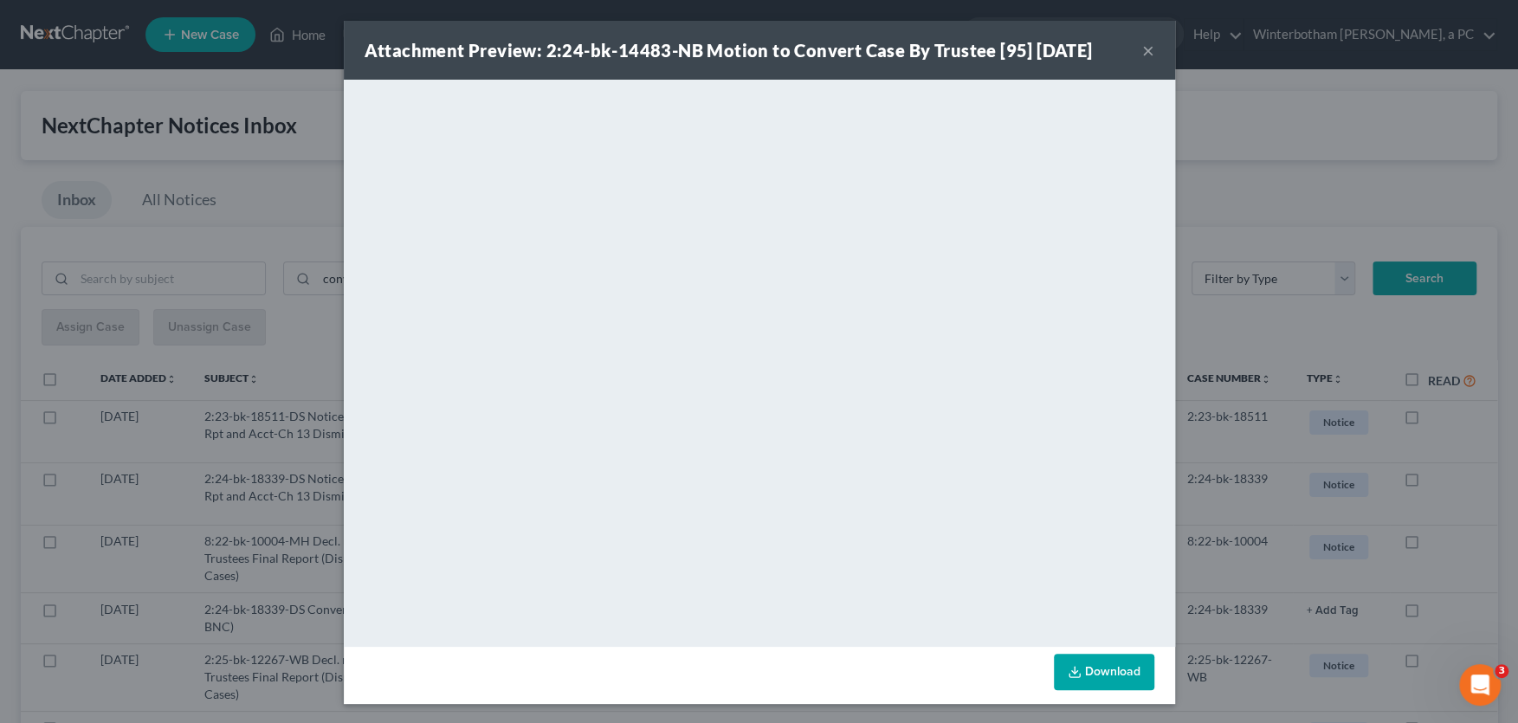
click at [1146, 49] on button "×" at bounding box center [1148, 50] width 12 height 21
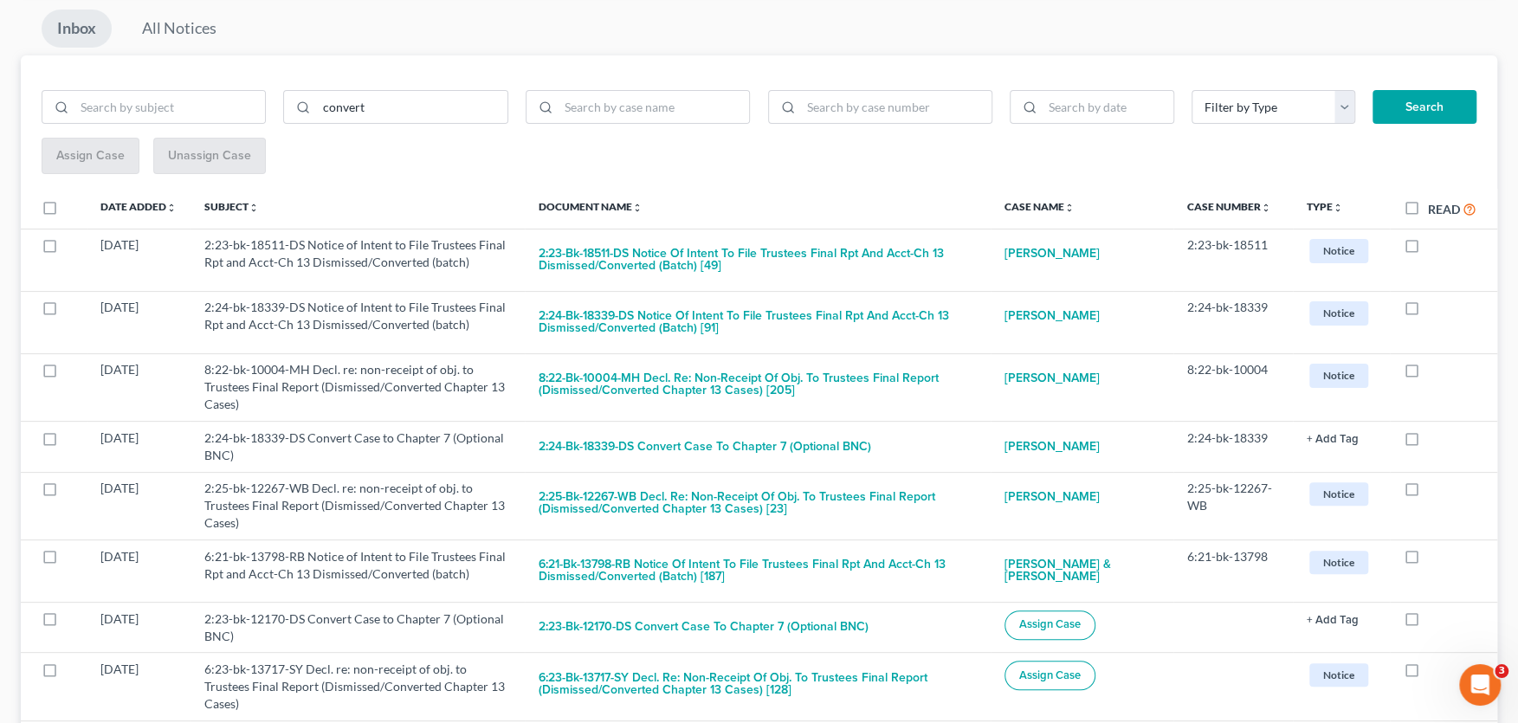
scroll to position [191, 0]
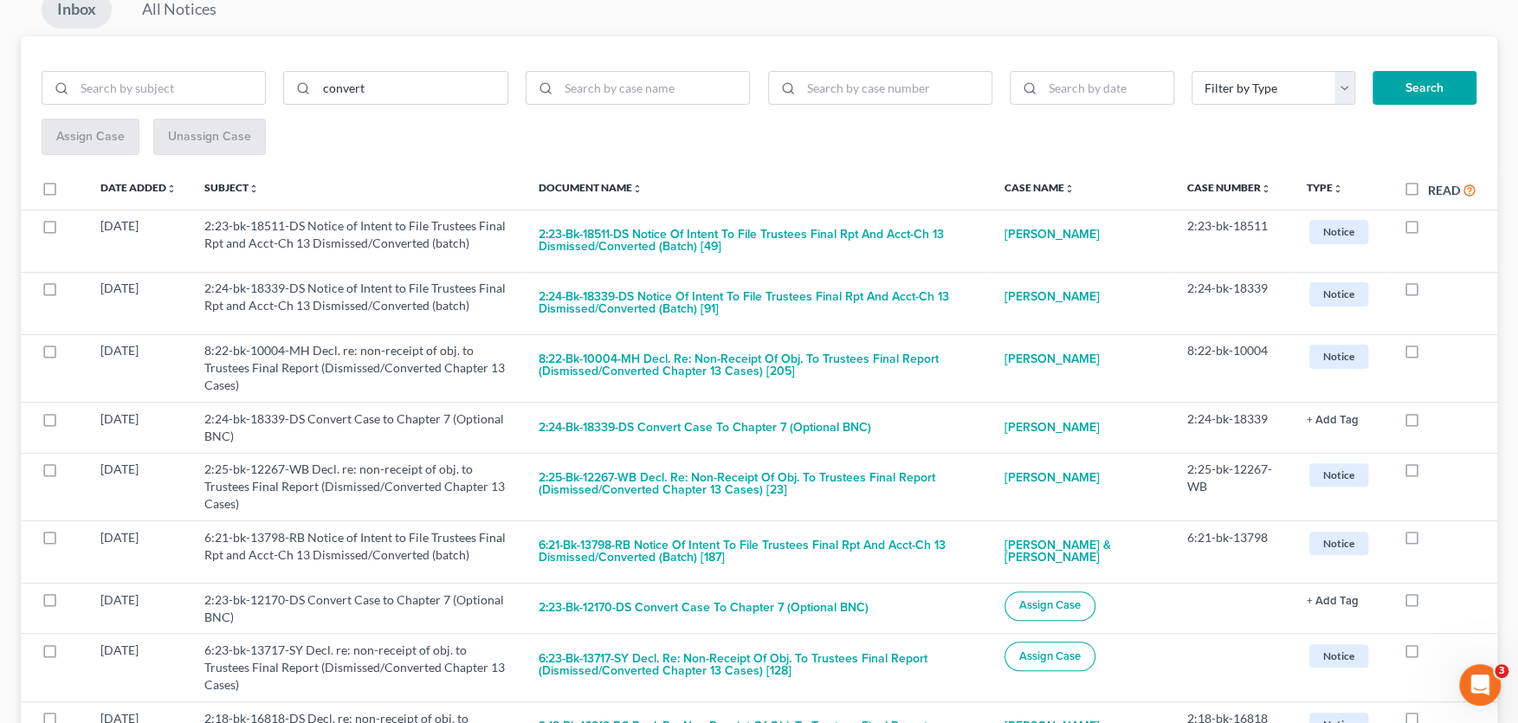
click at [1081, 599] on span "Assign Case" at bounding box center [1049, 606] width 61 height 14
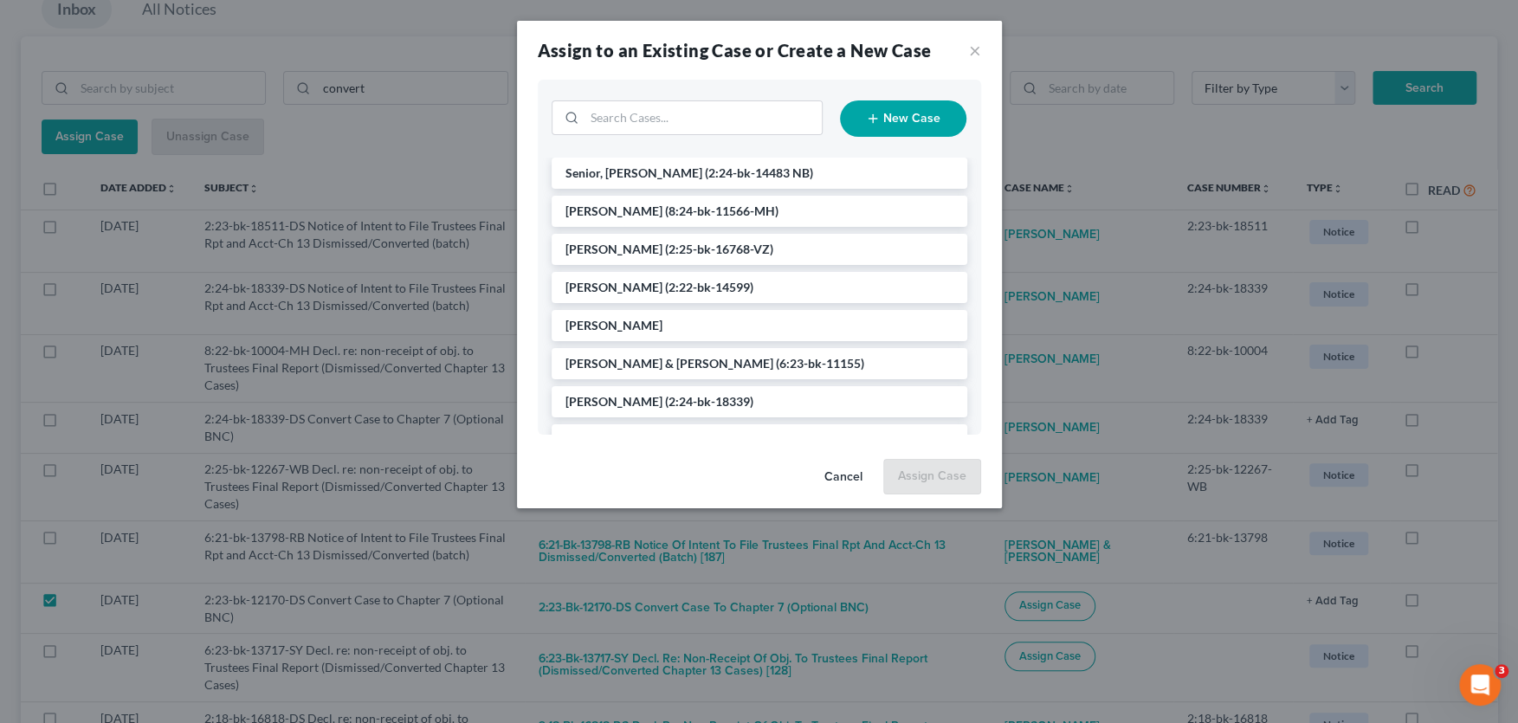
click at [705, 168] on span "(2:24-bk-14483 NB)" at bounding box center [759, 172] width 108 height 15
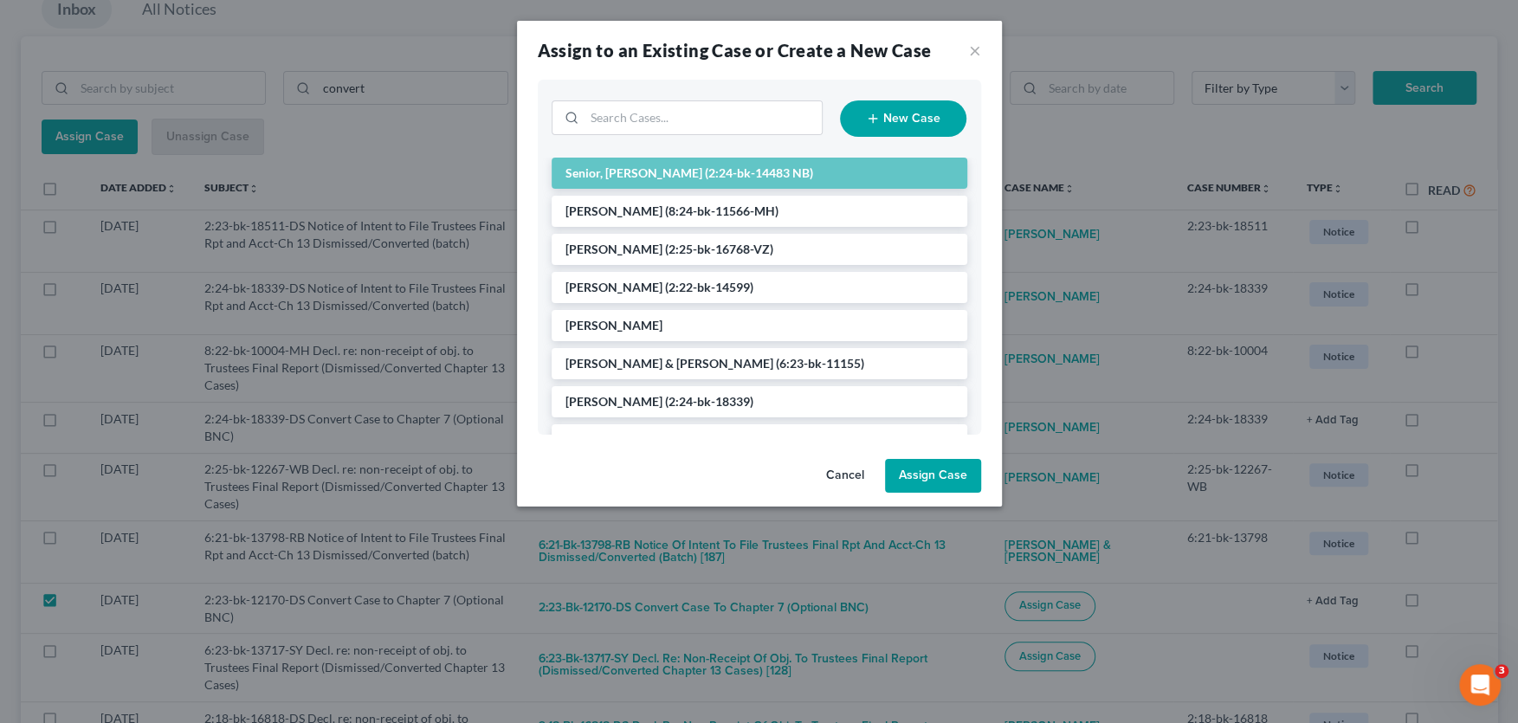
click at [929, 477] on button "Assign Case" at bounding box center [933, 476] width 96 height 35
checkbox input "false"
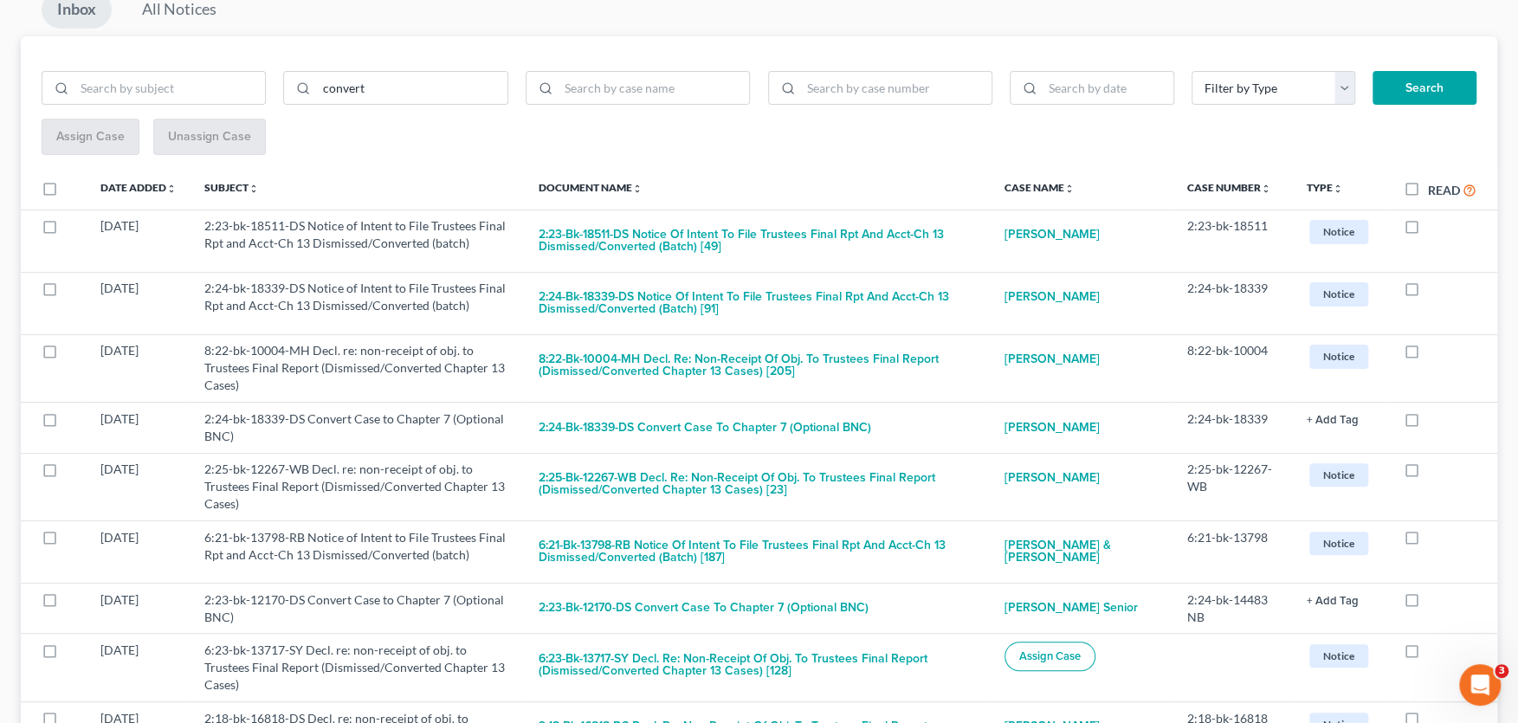
click at [1074, 650] on span "Assign Case" at bounding box center [1049, 657] width 61 height 14
checkbox input "true"
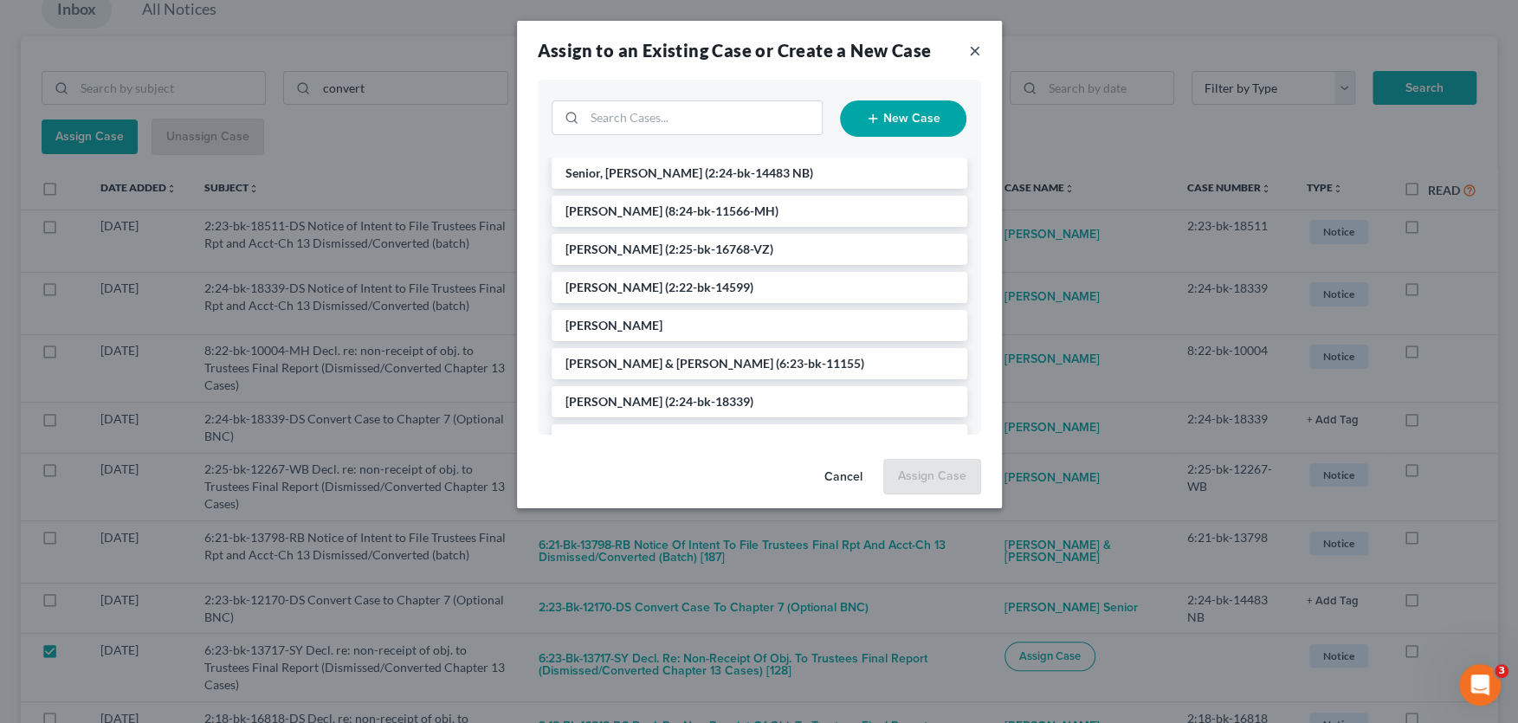
click at [970, 53] on button "×" at bounding box center [975, 50] width 12 height 21
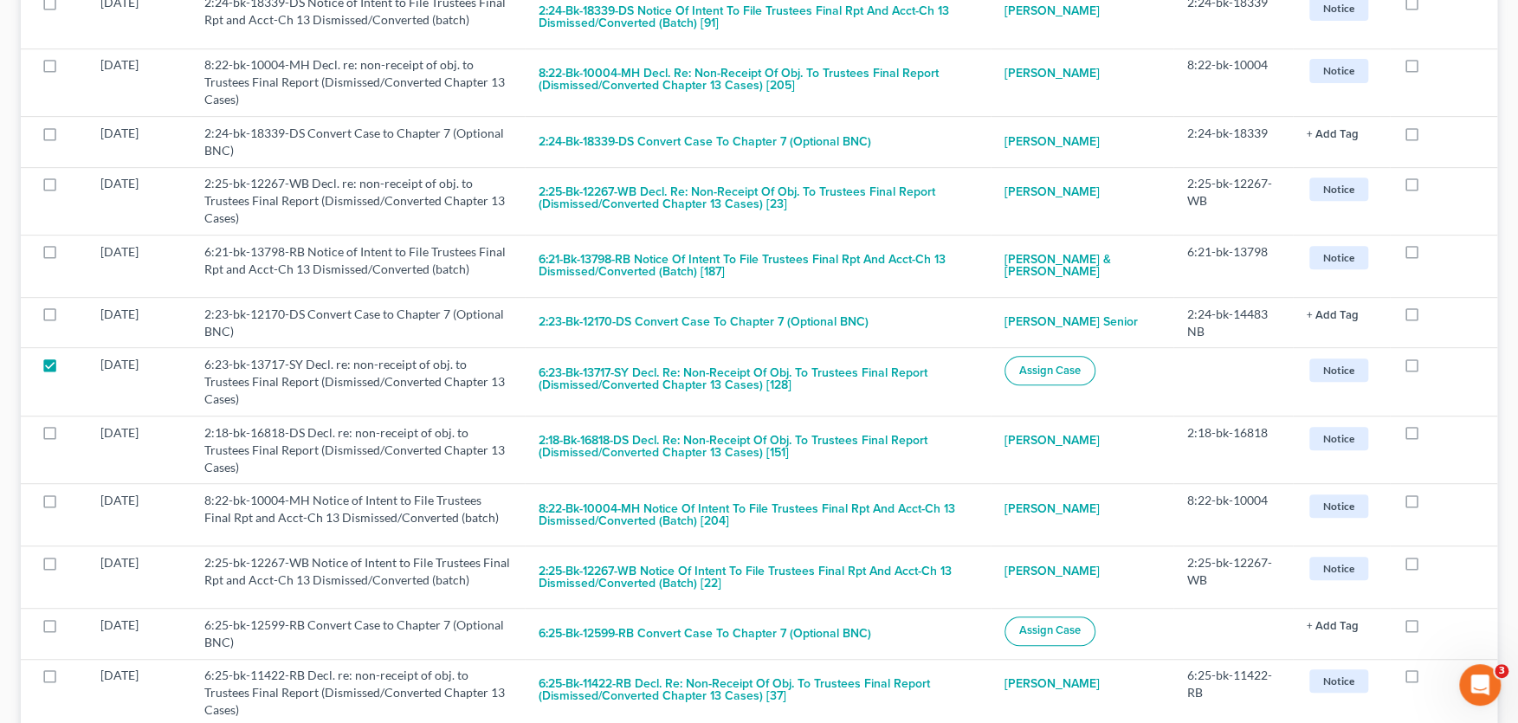
scroll to position [0, 0]
